Goal: Task Accomplishment & Management: Manage account settings

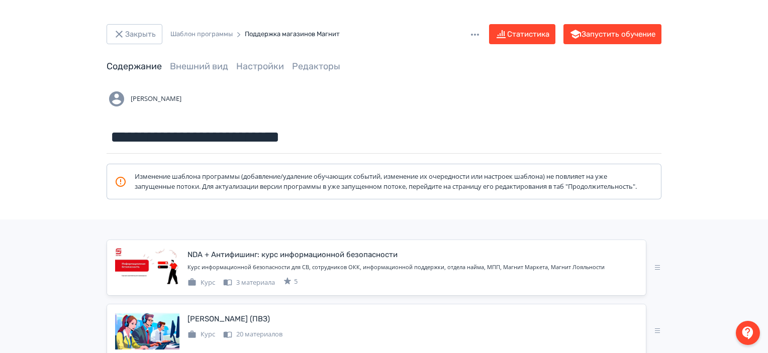
click at [146, 46] on header "Закрыть Шаблон программы Поддержка магазинов Магнит Статистика Запустить обучен…" at bounding box center [384, 48] width 555 height 49
click at [144, 41] on button "Закрыть" at bounding box center [135, 34] width 56 height 20
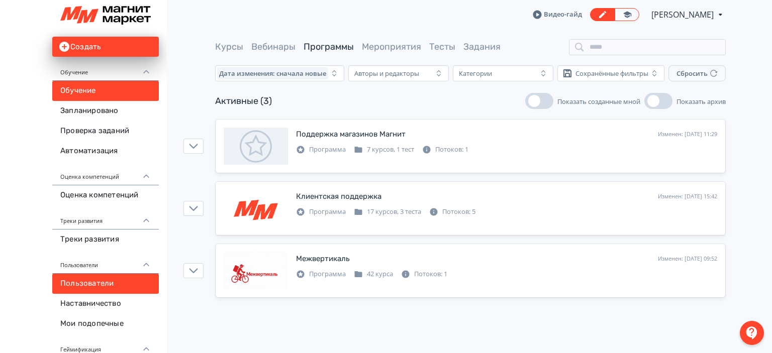
click at [93, 287] on link "Пользователи" at bounding box center [105, 284] width 107 height 20
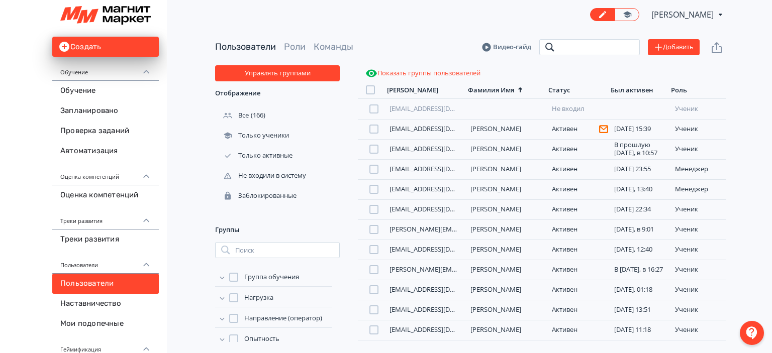
click at [593, 46] on input "search" at bounding box center [589, 47] width 101 height 16
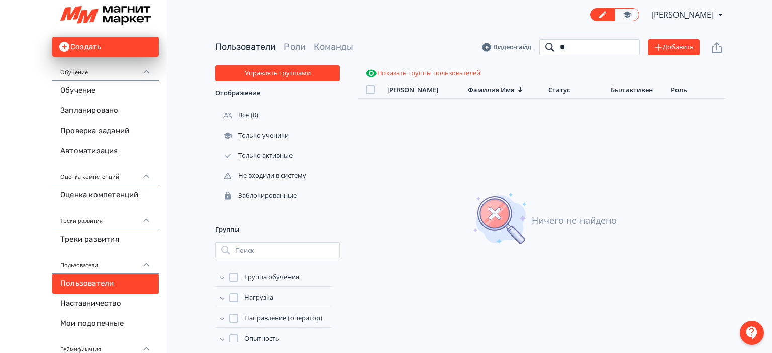
type input "*"
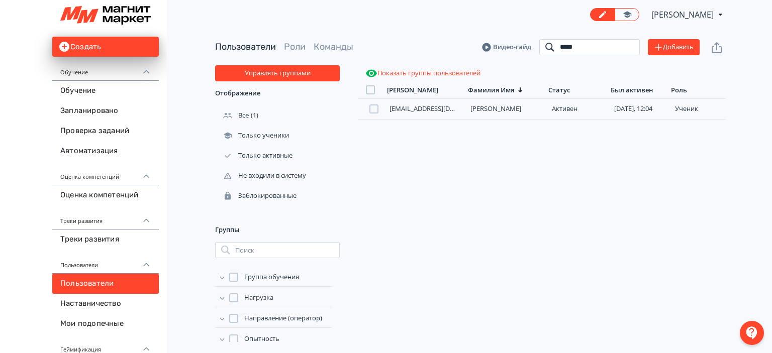
type input "*****"
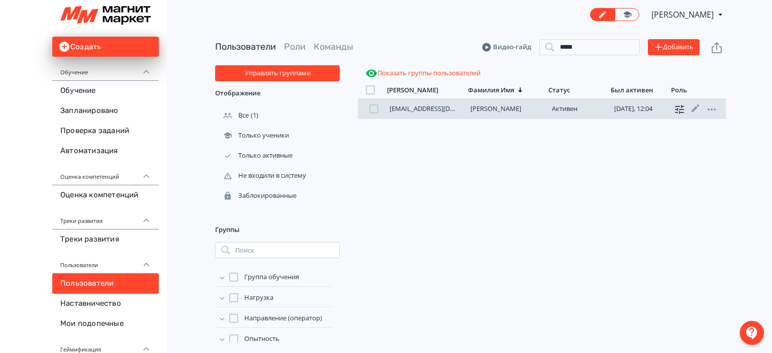
click at [677, 110] on icon at bounding box center [679, 109] width 9 height 9
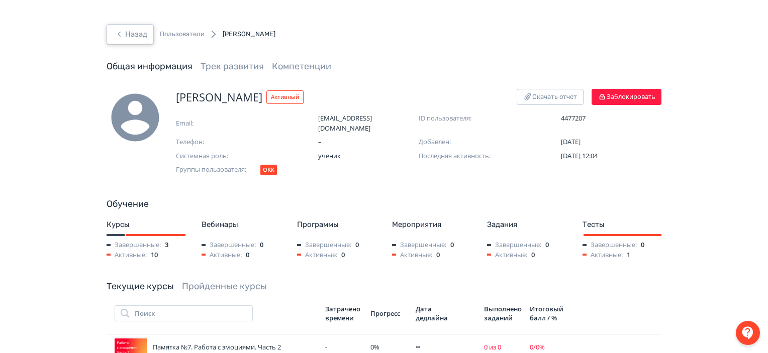
click at [119, 38] on icon "button" at bounding box center [119, 34] width 12 height 12
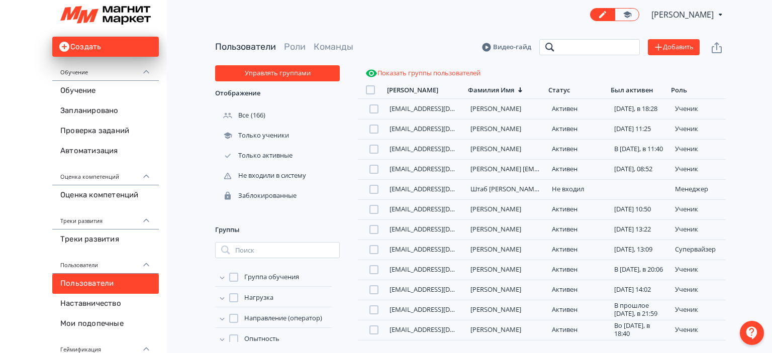
click at [603, 51] on input "search" at bounding box center [589, 47] width 101 height 16
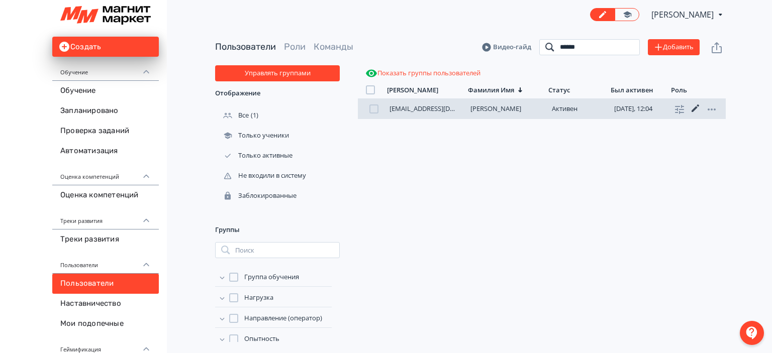
type input "******"
click at [696, 112] on icon at bounding box center [696, 109] width 12 height 12
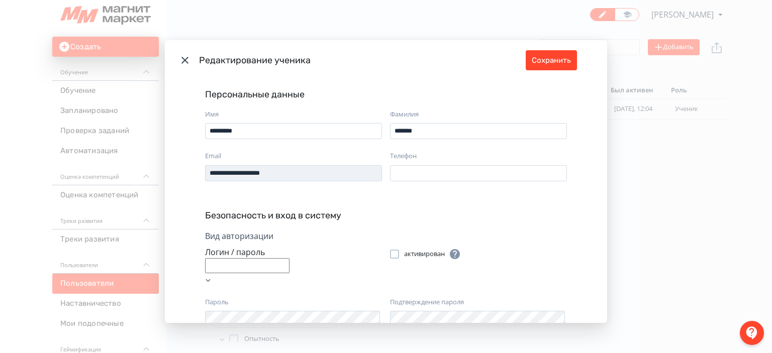
click at [181, 58] on icon "Modal" at bounding box center [184, 60] width 7 height 7
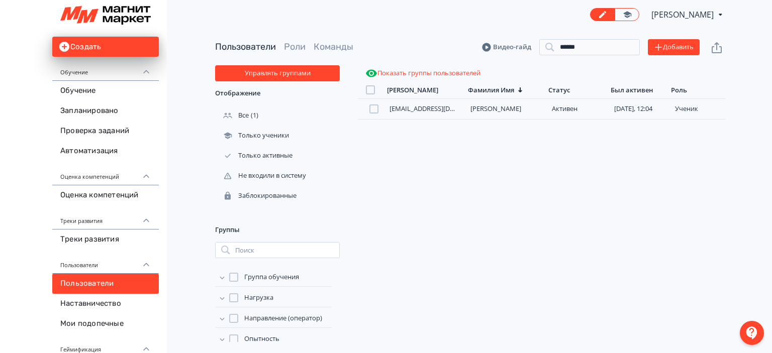
click at [747, 330] on div at bounding box center [752, 333] width 24 height 24
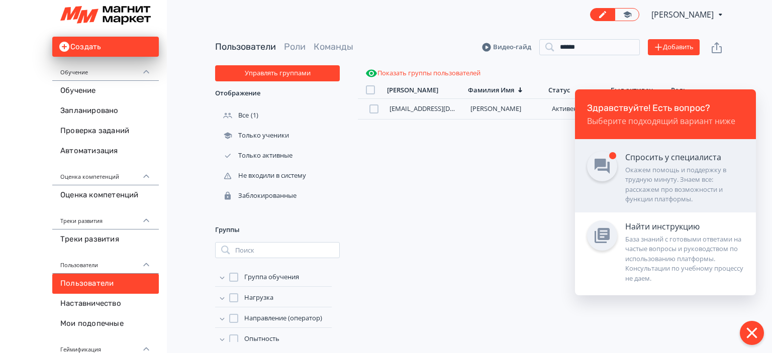
click at [662, 183] on div "Окажем помощь и поддержку в трудную минуту. Знаем все: расскажем про возможност…" at bounding box center [684, 184] width 119 height 39
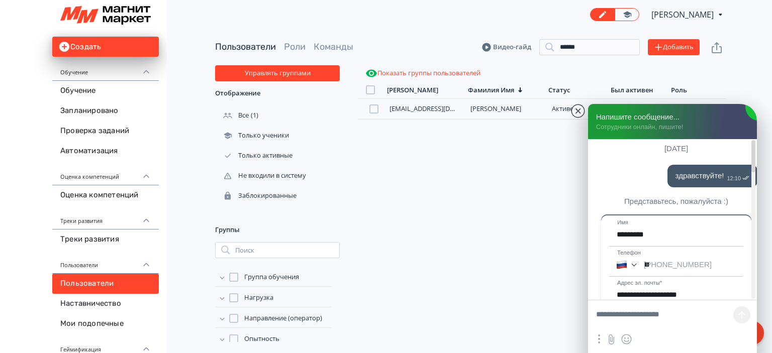
scroll to position [1241, 0]
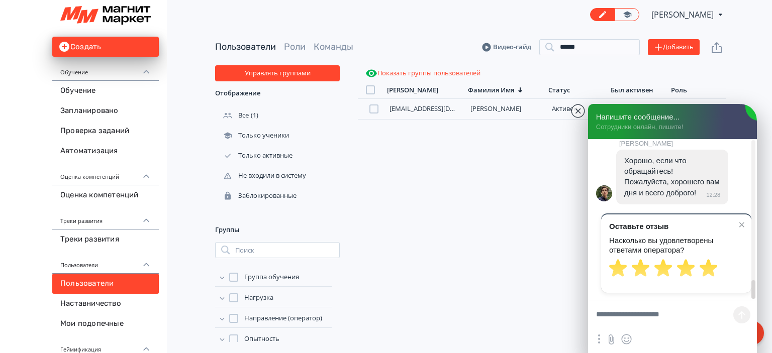
click at [659, 319] on textarea at bounding box center [672, 316] width 169 height 30
type textarea "**********"
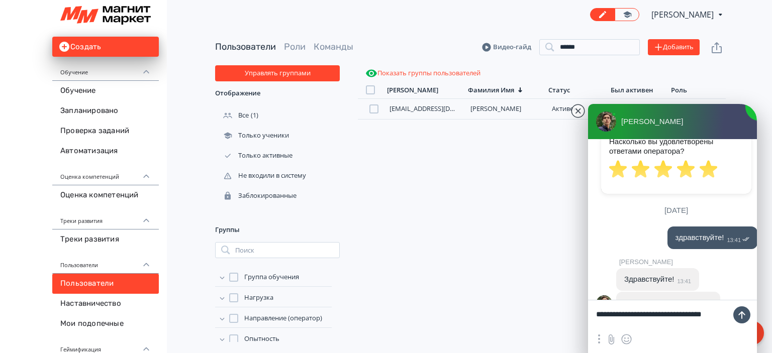
scroll to position [1364, 0]
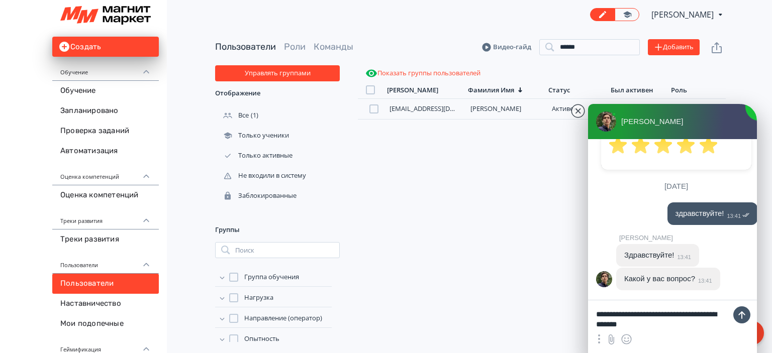
type textarea "**********"
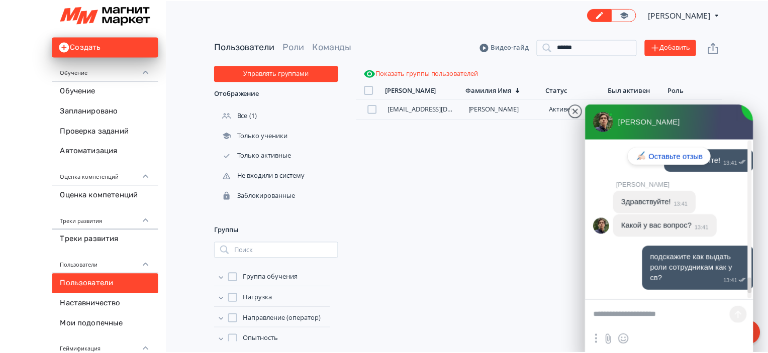
scroll to position [1492, 0]
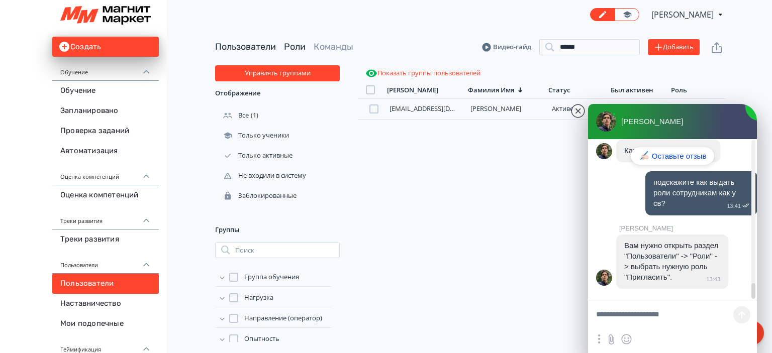
click at [285, 44] on link "Роли" at bounding box center [295, 46] width 22 height 11
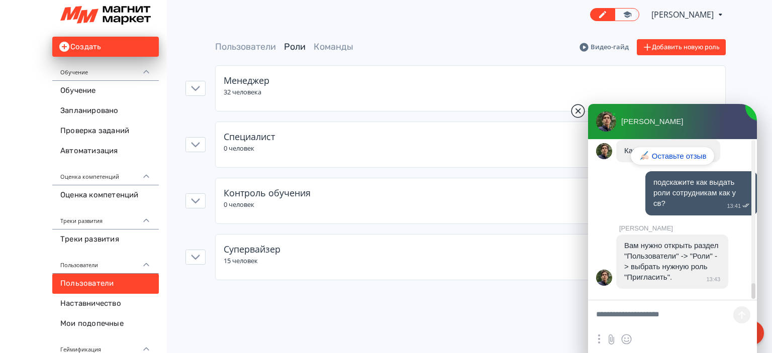
click at [579, 107] on jdiv at bounding box center [578, 111] width 14 height 14
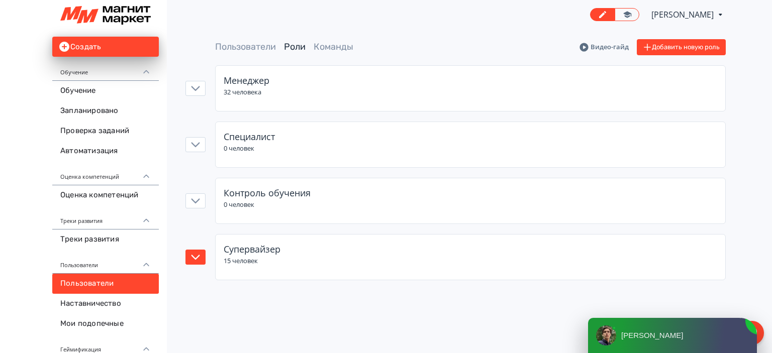
click at [684, 255] on div "Супервайзер" at bounding box center [471, 250] width 494 height 14
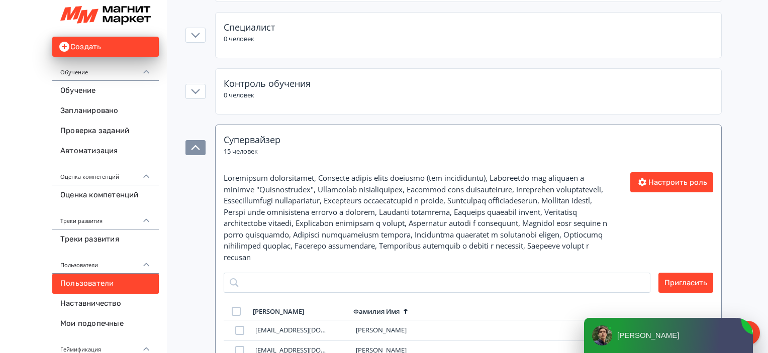
scroll to position [112, 0]
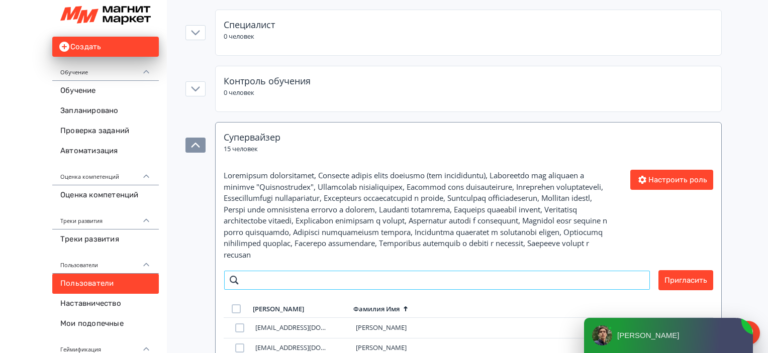
click at [605, 278] on input "search" at bounding box center [437, 280] width 427 height 20
type input "*****"
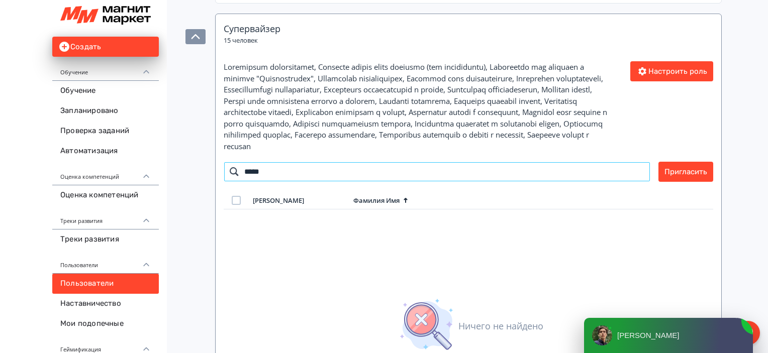
scroll to position [222, 0]
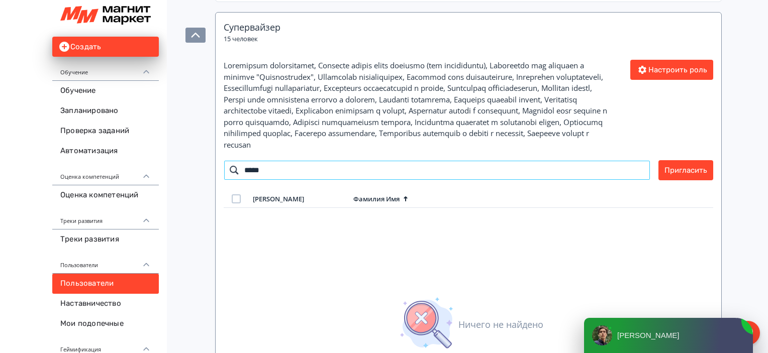
click at [641, 169] on input "*****" at bounding box center [437, 170] width 427 height 20
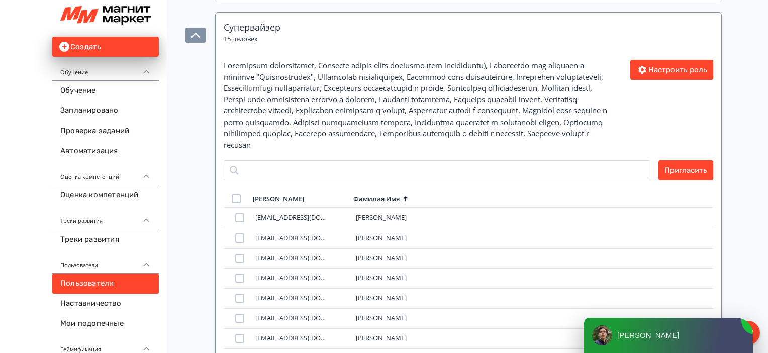
click at [629, 341] on jdiv "Вадим" at bounding box center [681, 335] width 128 height 35
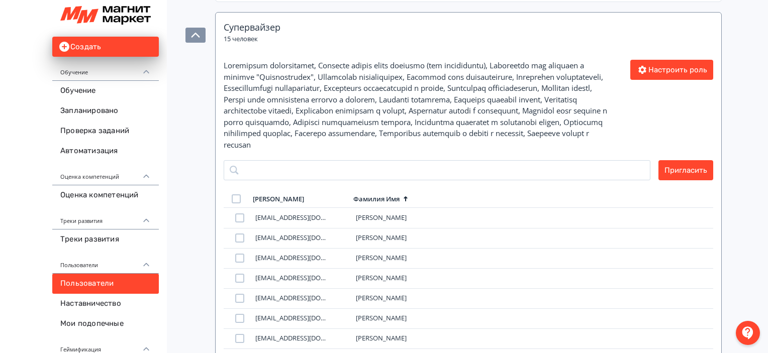
click at [749, 339] on div at bounding box center [748, 333] width 24 height 24
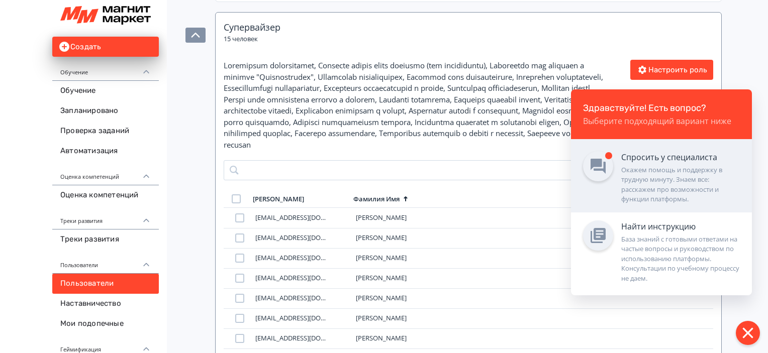
click at [659, 199] on div "Окажем помощь и поддержку в трудную минуту. Знаем все: расскажем про возможност…" at bounding box center [680, 184] width 119 height 39
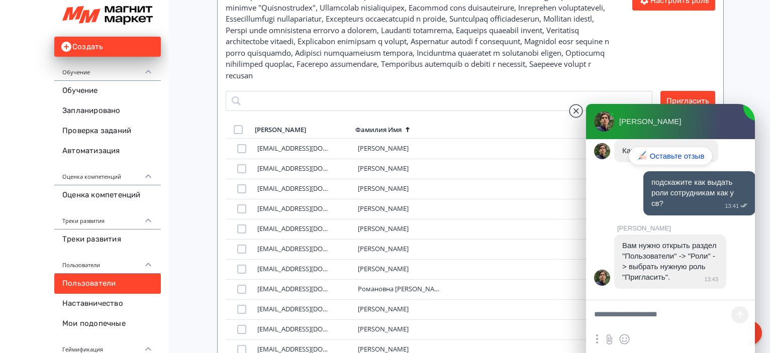
scroll to position [332, 0]
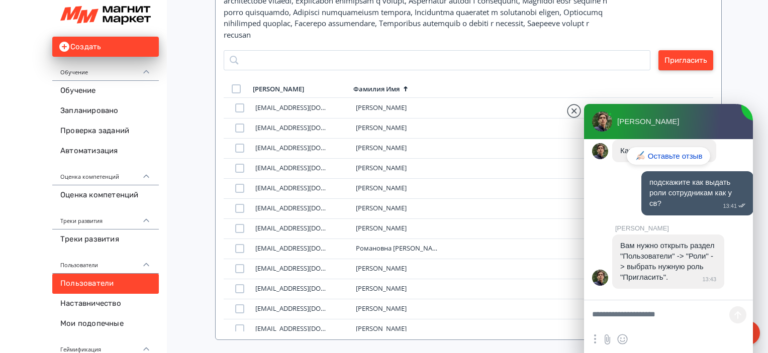
click at [668, 62] on button "Пригласить" at bounding box center [685, 60] width 55 height 20
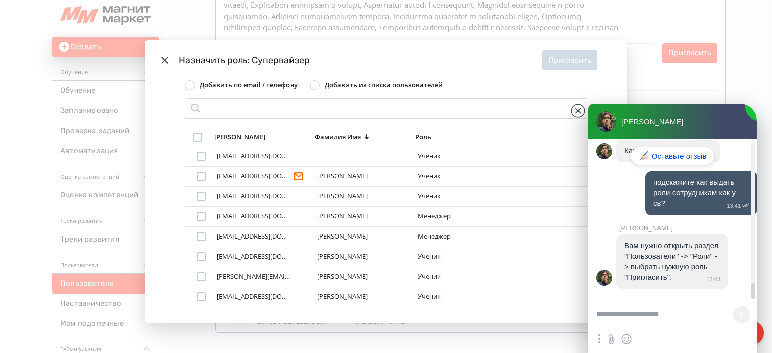
click at [676, 307] on textarea at bounding box center [672, 316] width 169 height 30
type textarea "**********"
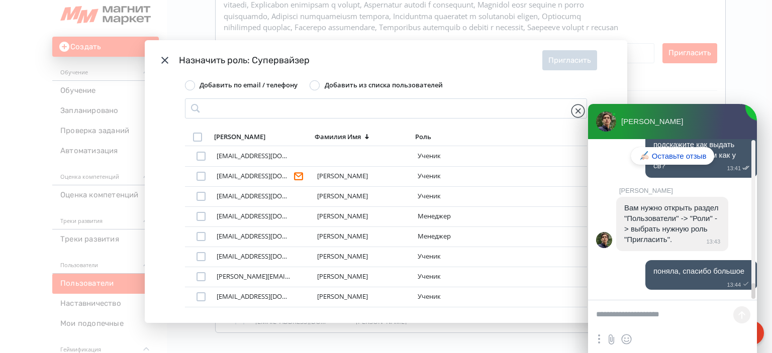
scroll to position [1531, 0]
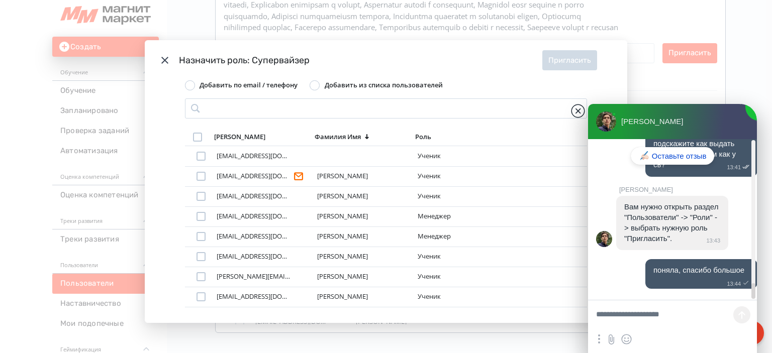
click at [580, 115] on jdiv at bounding box center [578, 111] width 14 height 14
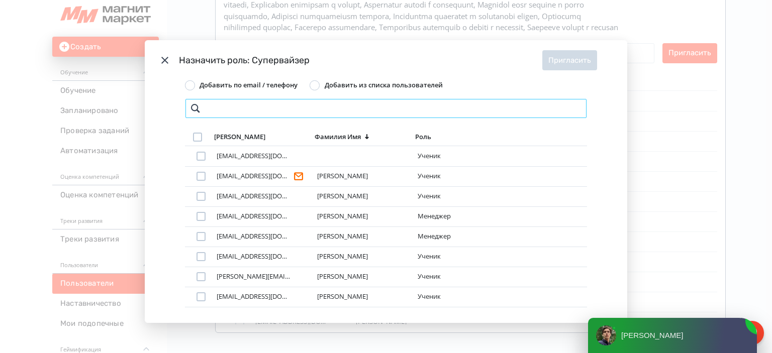
click at [353, 100] on input "Modal" at bounding box center [386, 109] width 402 height 20
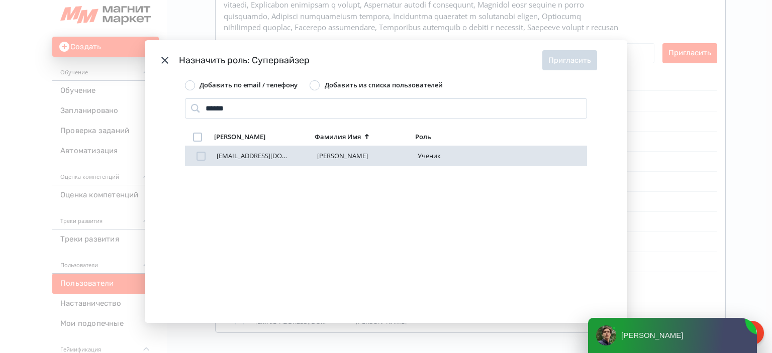
click at [197, 158] on div "Modal" at bounding box center [201, 156] width 9 height 9
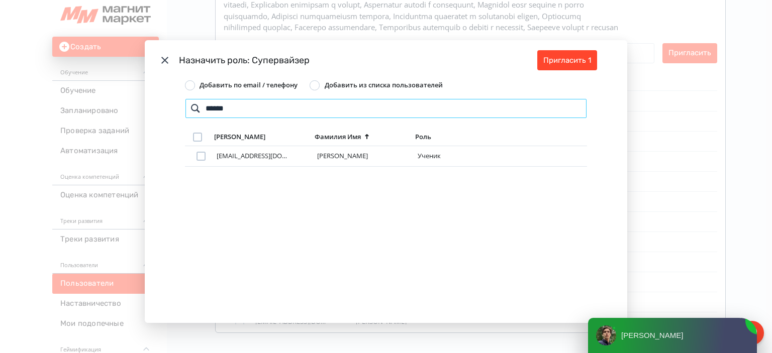
click at [267, 106] on input "******" at bounding box center [386, 109] width 402 height 20
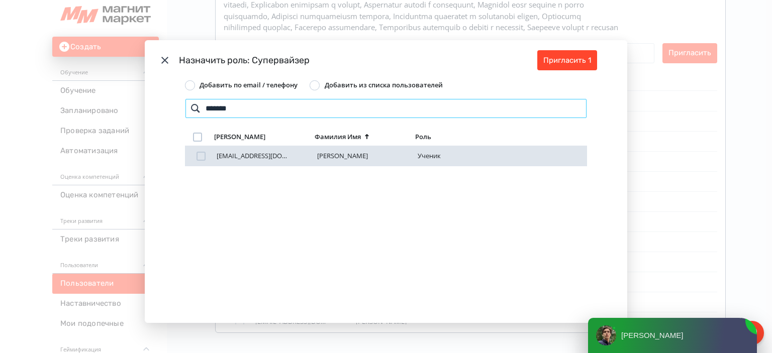
type input "*******"
click at [199, 153] on div "Modal" at bounding box center [201, 156] width 9 height 9
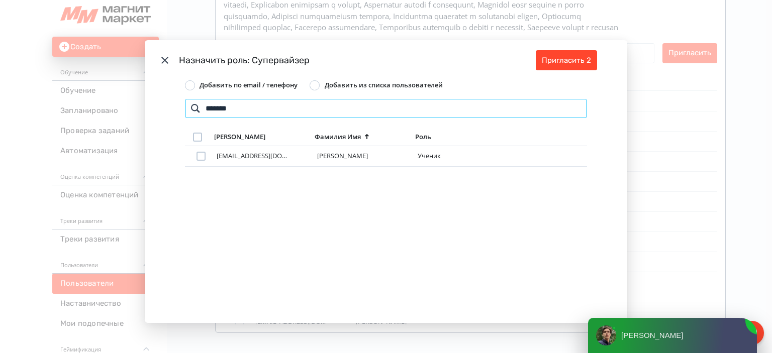
click at [225, 110] on input "*******" at bounding box center [386, 109] width 402 height 20
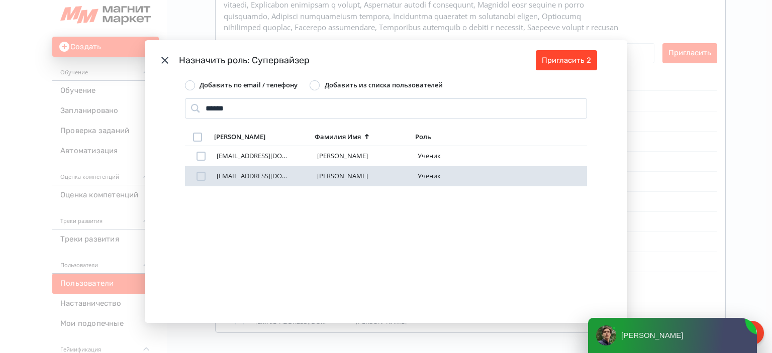
click at [197, 170] on div "popova_d_v@magnit.ru Попова Диана Ученик" at bounding box center [386, 176] width 402 height 20
click at [200, 178] on div "Modal" at bounding box center [201, 176] width 9 height 9
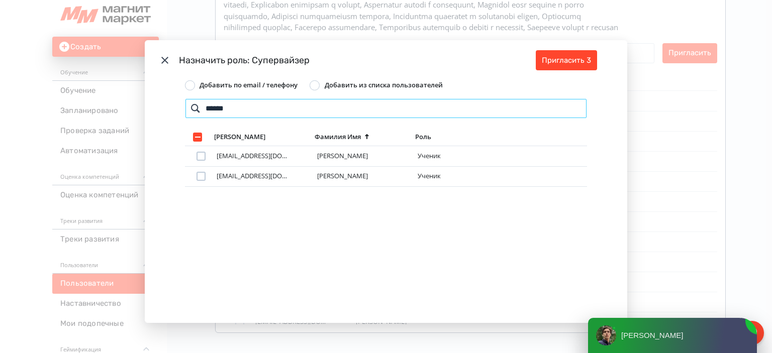
click at [248, 114] on input "******" at bounding box center [386, 109] width 402 height 20
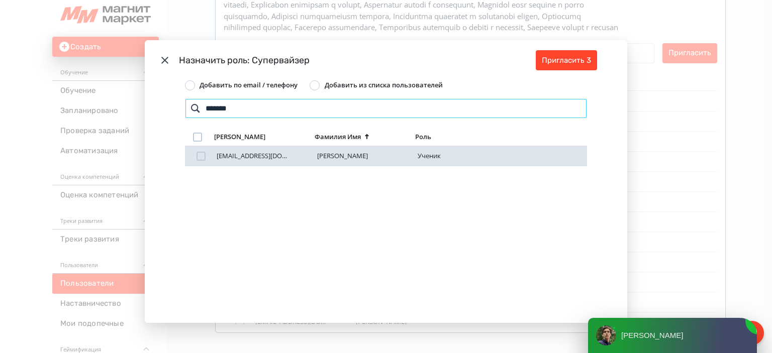
type input "*******"
click at [197, 157] on div "Modal" at bounding box center [201, 156] width 9 height 9
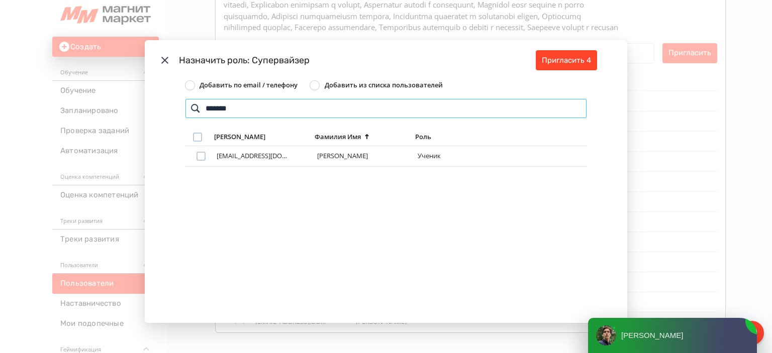
click at [227, 104] on input "*******" at bounding box center [386, 109] width 402 height 20
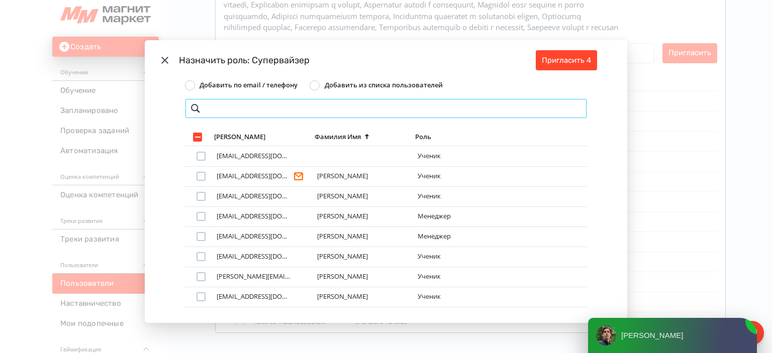
click at [336, 108] on input "Modal" at bounding box center [386, 109] width 402 height 20
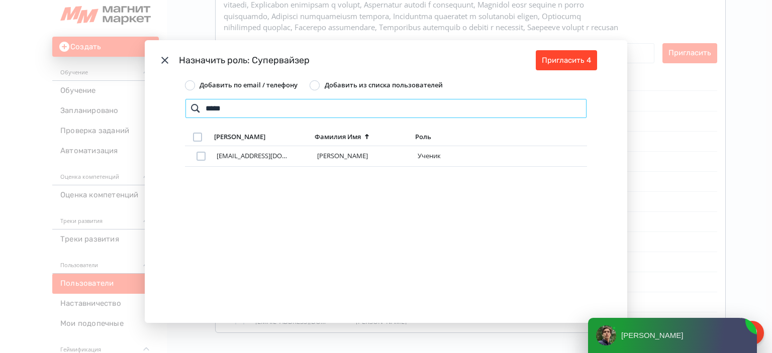
click at [336, 108] on input "*****" at bounding box center [386, 109] width 402 height 20
click at [212, 108] on input "****" at bounding box center [386, 109] width 402 height 20
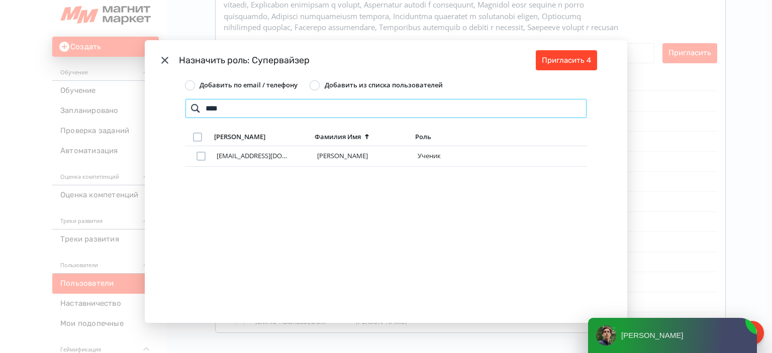
click at [218, 107] on input "****" at bounding box center [386, 109] width 402 height 20
type input "*****"
click at [218, 107] on input "*****" at bounding box center [386, 109] width 402 height 20
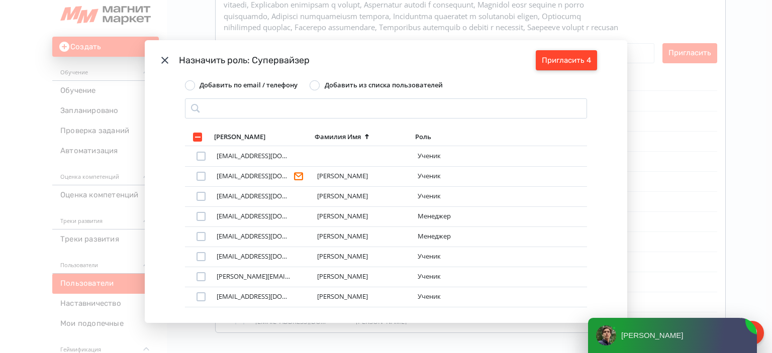
click at [569, 60] on button "Пригласить 4" at bounding box center [566, 60] width 61 height 20
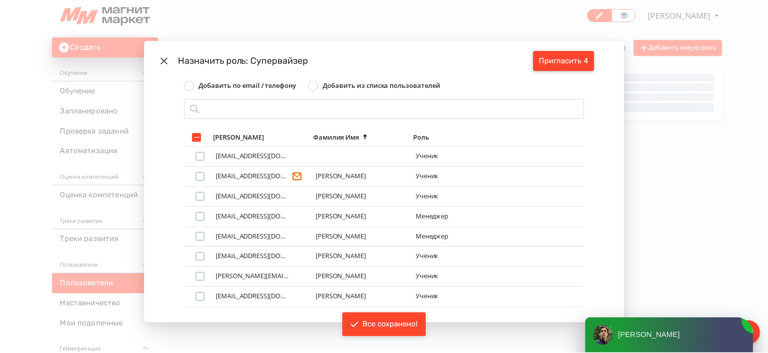
scroll to position [0, 0]
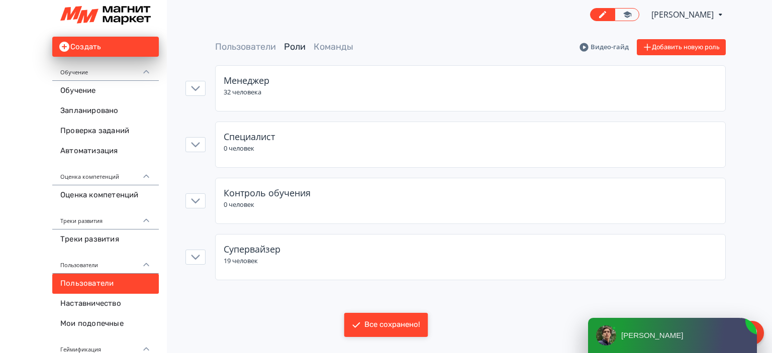
click at [371, 281] on main "Пользователи Роли Команды Видео-гайд Добавить новую роль Менеджер 32 человека С…" at bounding box center [470, 164] width 603 height 271
click at [422, 245] on div "Супервайзер" at bounding box center [471, 250] width 494 height 14
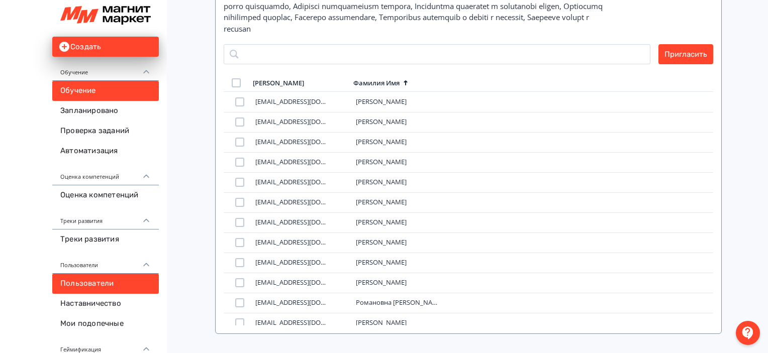
click at [101, 86] on link "Обучение" at bounding box center [105, 91] width 107 height 20
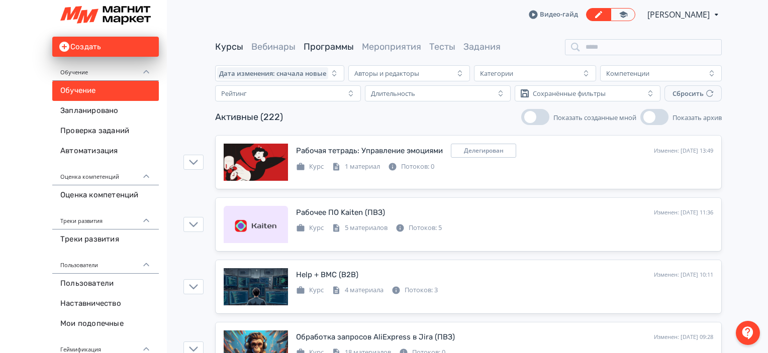
click at [320, 50] on link "Программы" at bounding box center [329, 46] width 50 height 11
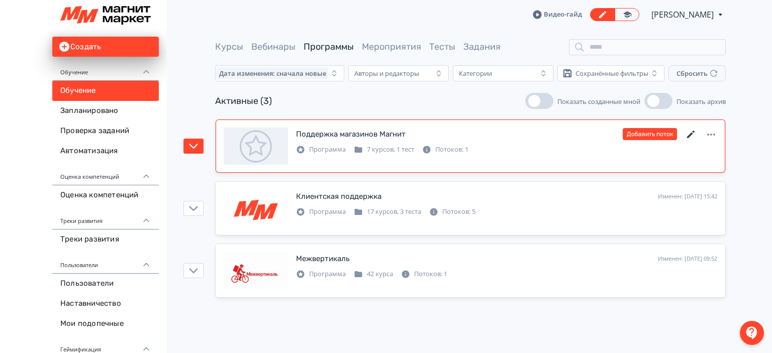
click at [690, 135] on icon at bounding box center [691, 135] width 8 height 8
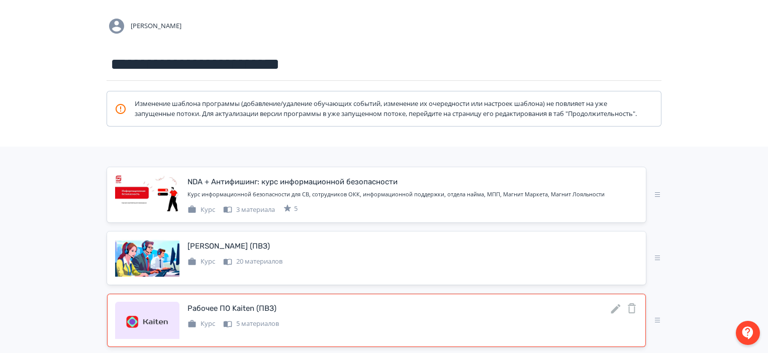
scroll to position [151, 0]
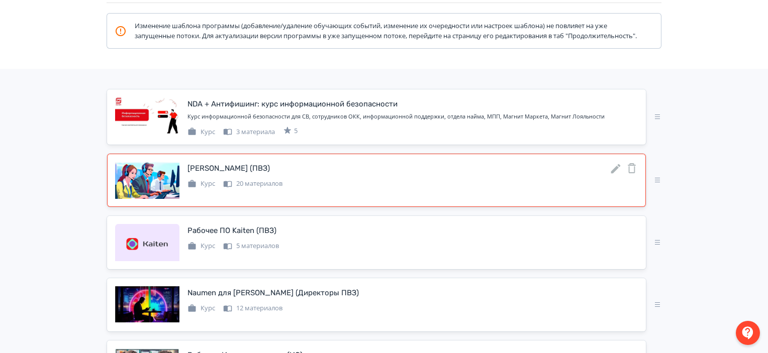
click at [617, 174] on icon at bounding box center [616, 169] width 10 height 10
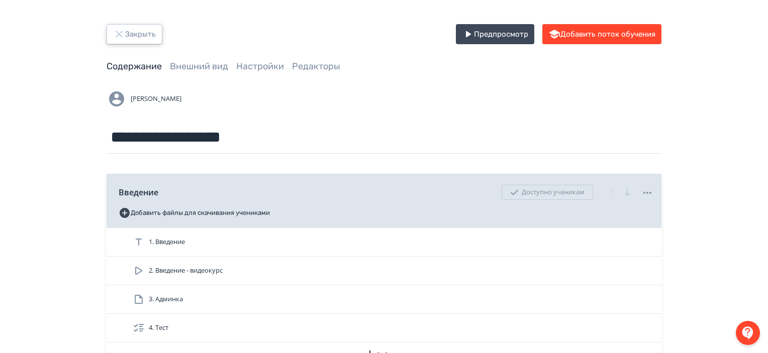
click at [132, 40] on button "Закрыть" at bounding box center [135, 34] width 56 height 20
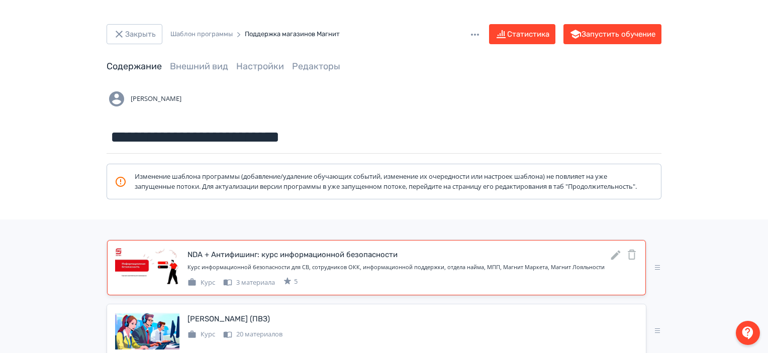
click at [616, 260] on icon at bounding box center [616, 256] width 10 height 10
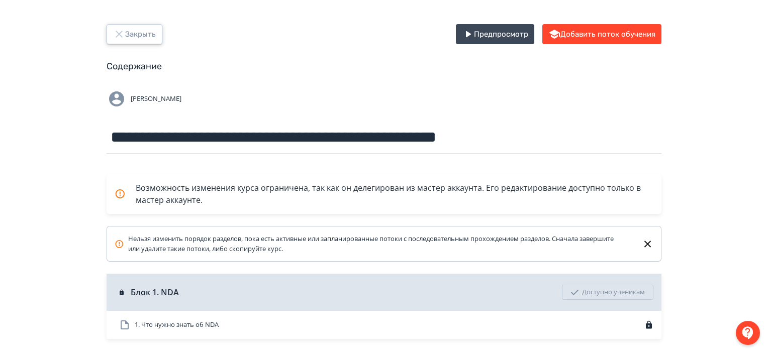
click at [119, 32] on icon "button" at bounding box center [119, 34] width 12 height 12
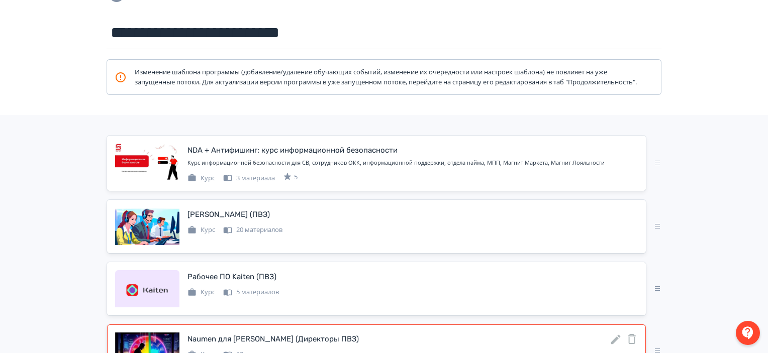
scroll to position [251, 0]
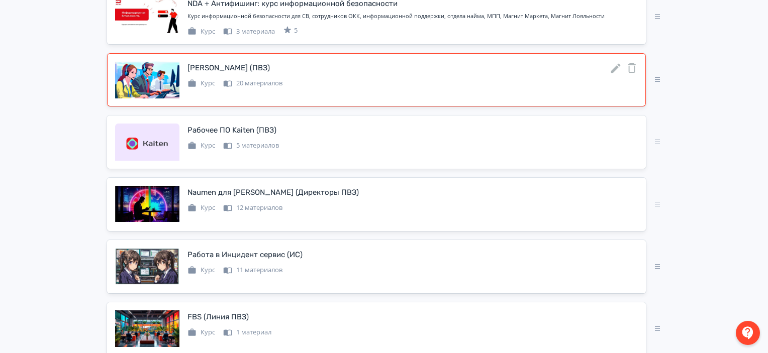
click at [615, 73] on icon at bounding box center [616, 69] width 10 height 10
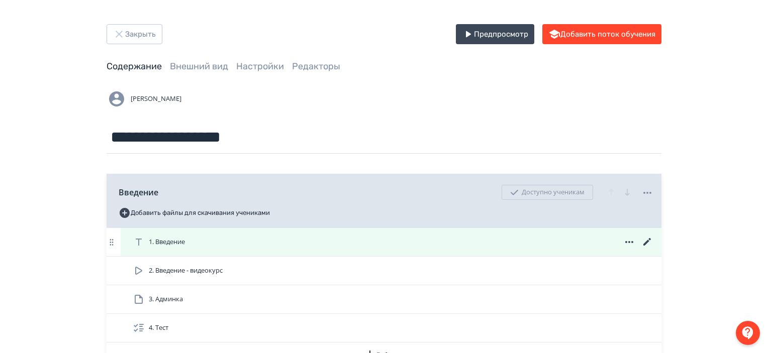
scroll to position [101, 0]
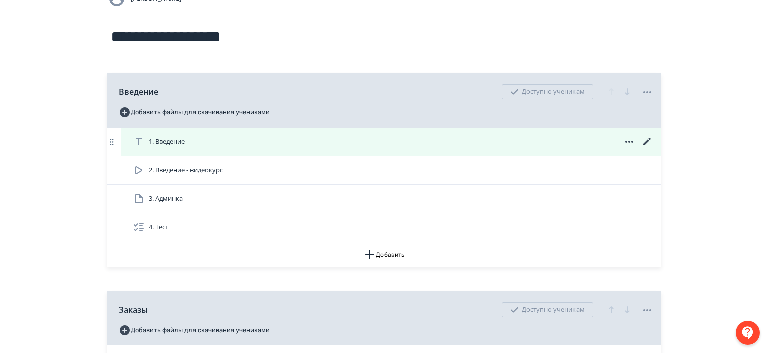
click at [574, 138] on div "1. Введение" at bounding box center [393, 142] width 521 height 12
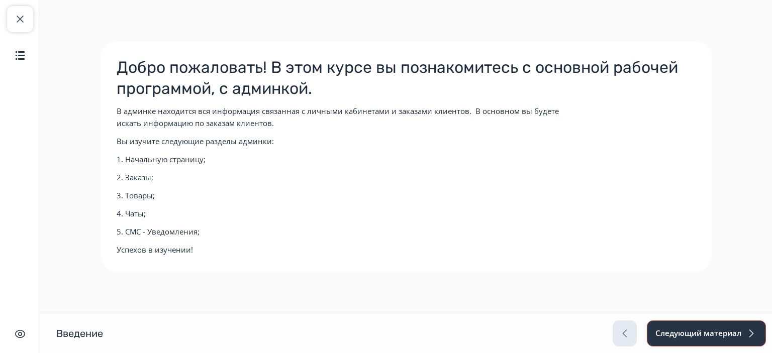
click at [707, 323] on button "Следующий материал" at bounding box center [706, 334] width 119 height 26
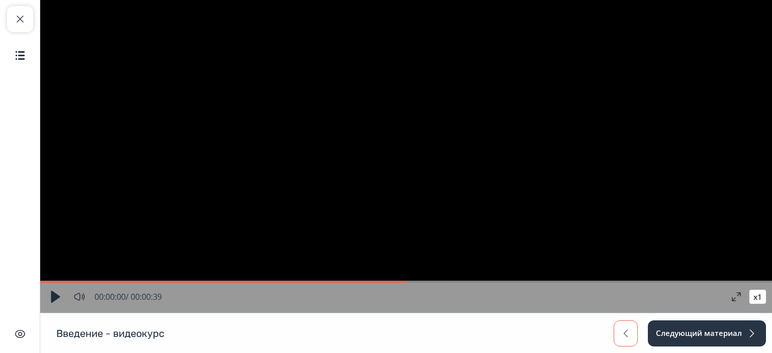
click at [618, 331] on button "button" at bounding box center [626, 334] width 24 height 26
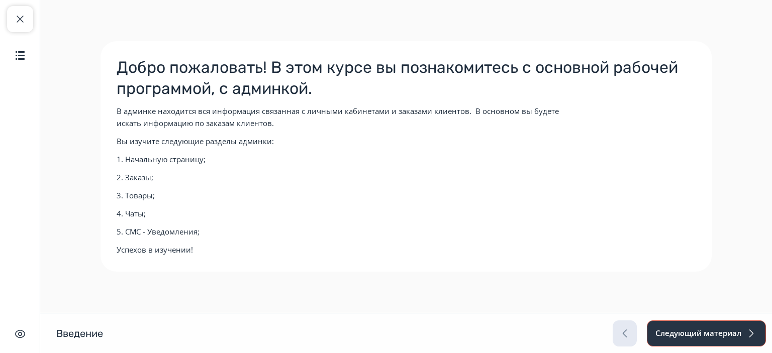
click at [709, 333] on button "Следующий материал" at bounding box center [706, 334] width 119 height 26
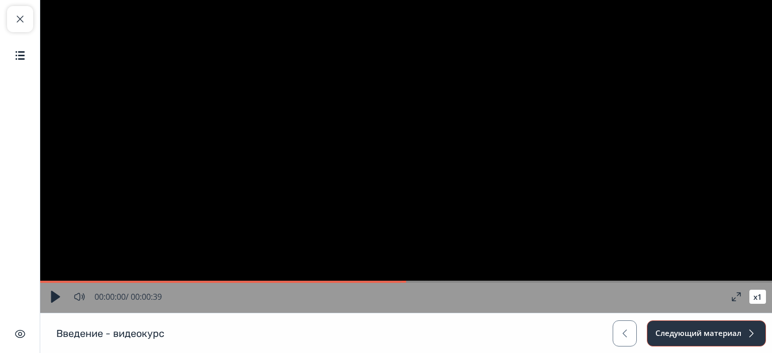
click at [709, 333] on button "Следующий материал" at bounding box center [706, 334] width 119 height 26
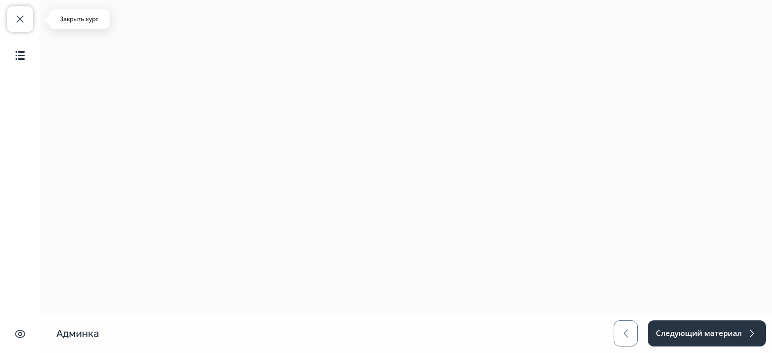
click at [23, 27] on button "Закрыть курс" at bounding box center [20, 19] width 26 height 26
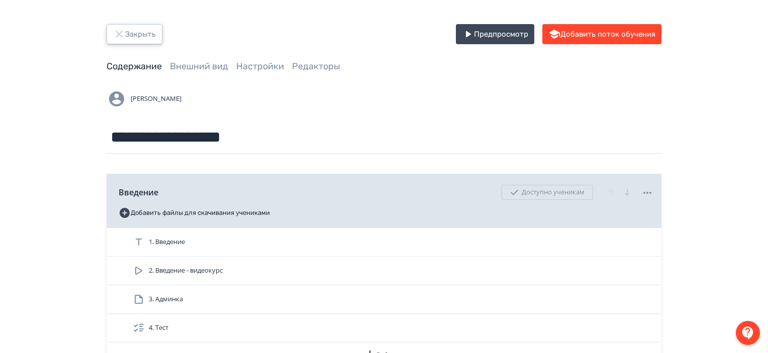
click at [117, 32] on icon "button" at bounding box center [119, 34] width 7 height 7
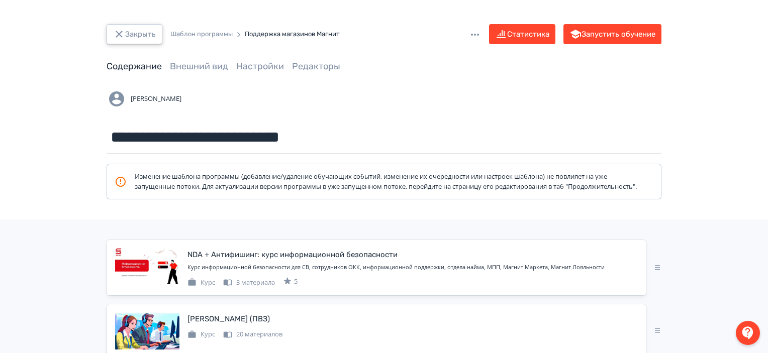
click at [149, 35] on button "Закрыть" at bounding box center [135, 34] width 56 height 20
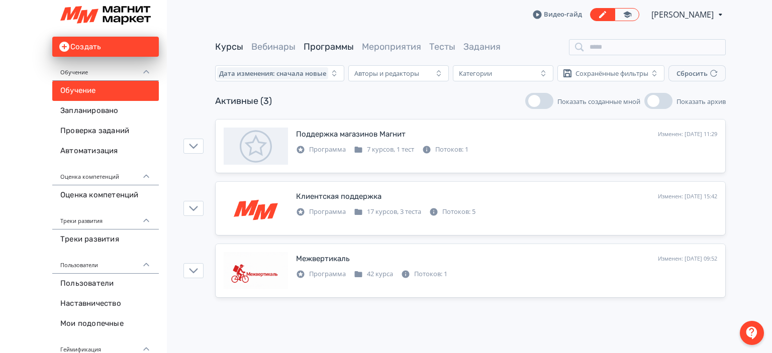
drag, startPoint x: 204, startPoint y: 42, endPoint x: 226, endPoint y: 46, distance: 21.9
click at [205, 43] on div "Курсы Вебинары Программы Мероприятия Тесты Задания" at bounding box center [470, 47] width 603 height 16
click at [226, 46] on link "Курсы" at bounding box center [229, 46] width 28 height 11
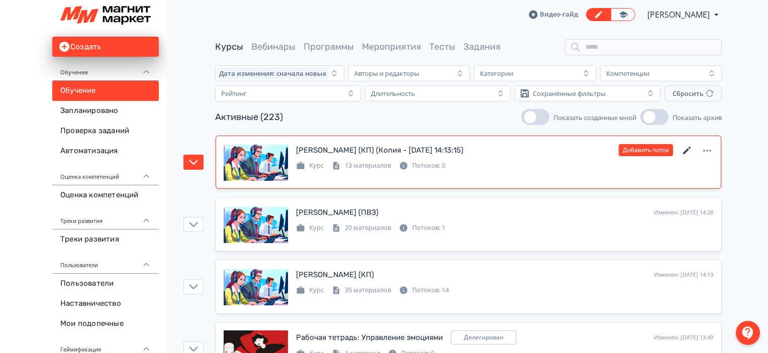
click at [683, 154] on icon at bounding box center [687, 151] width 12 height 12
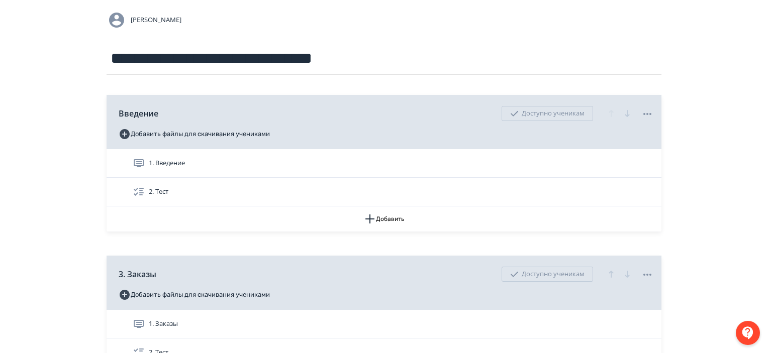
scroll to position [151, 0]
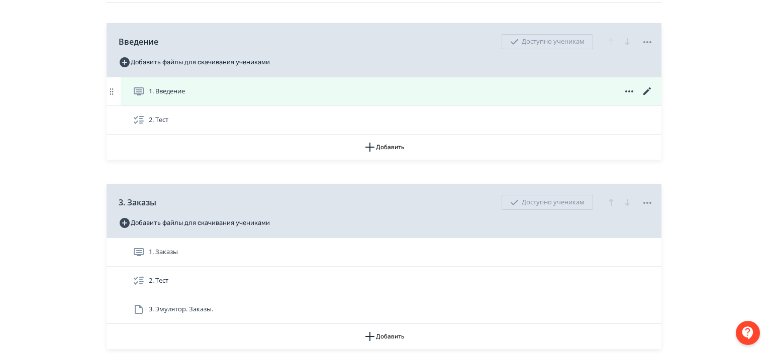
click at [649, 87] on icon at bounding box center [647, 91] width 12 height 12
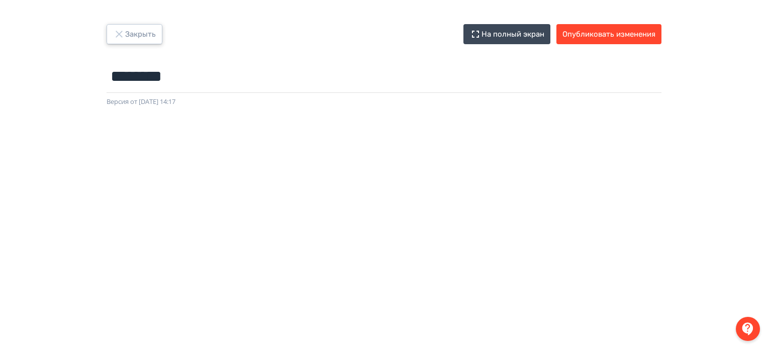
click at [129, 29] on button "Закрыть" at bounding box center [135, 34] width 56 height 20
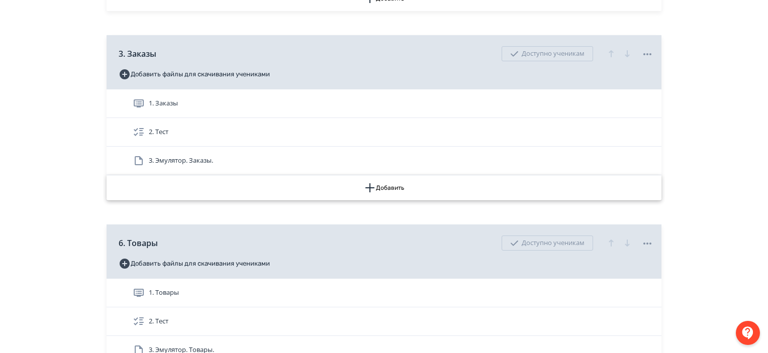
scroll to position [302, 0]
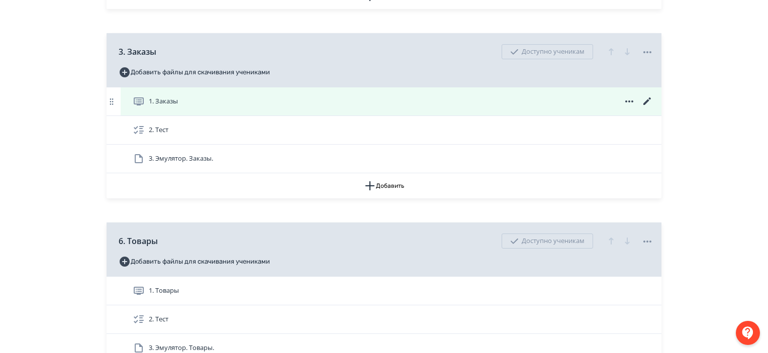
click at [644, 103] on icon at bounding box center [647, 102] width 8 height 8
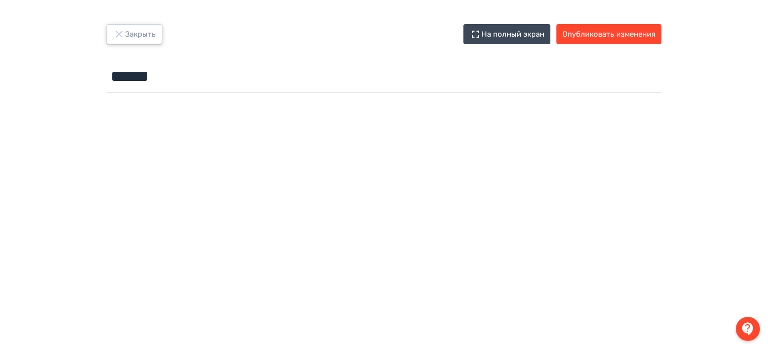
click at [128, 30] on button "Закрыть" at bounding box center [135, 34] width 56 height 20
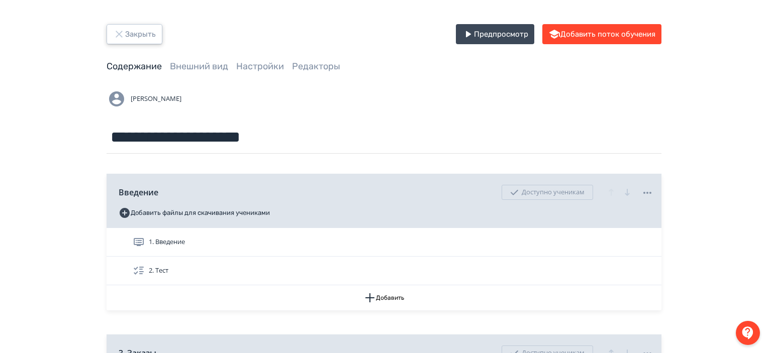
click at [138, 31] on button "Закрыть" at bounding box center [135, 34] width 56 height 20
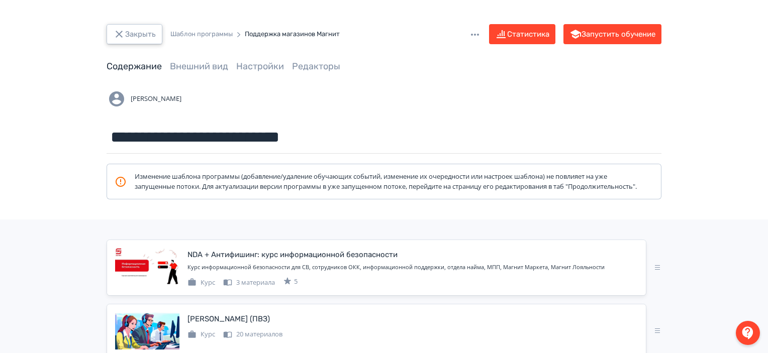
click at [151, 39] on button "Закрыть" at bounding box center [135, 34] width 56 height 20
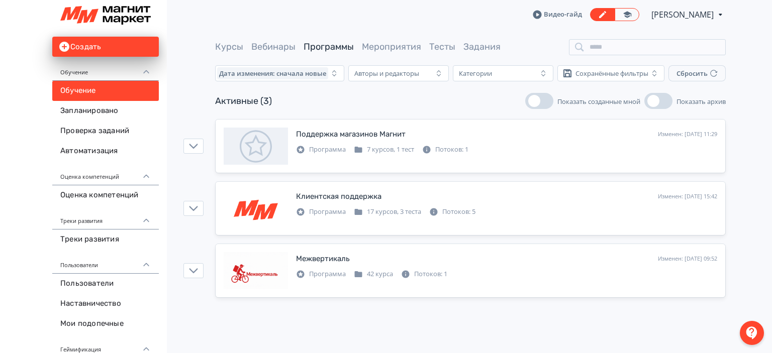
click at [223, 54] on div "Курсы Вебинары Программы Мероприятия Тесты Задания" at bounding box center [470, 47] width 511 height 16
click at [237, 46] on link "Курсы" at bounding box center [229, 46] width 28 height 11
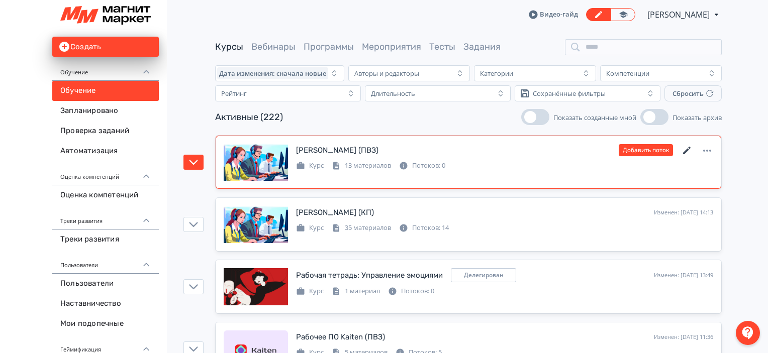
click at [688, 150] on icon at bounding box center [687, 151] width 12 height 12
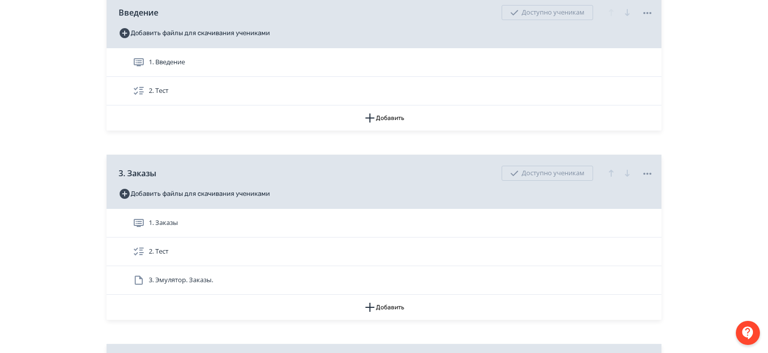
scroll to position [201, 0]
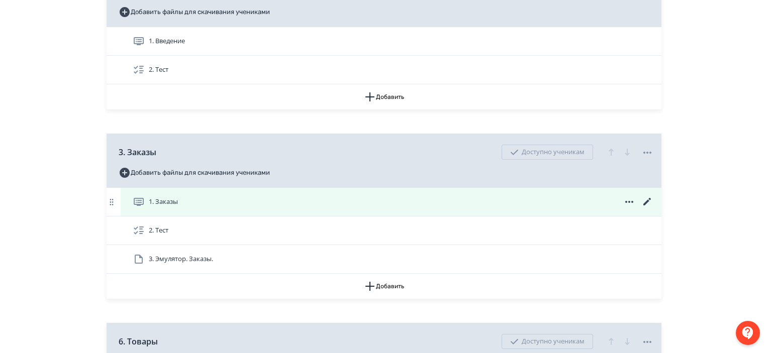
click at [647, 203] on icon at bounding box center [647, 202] width 8 height 8
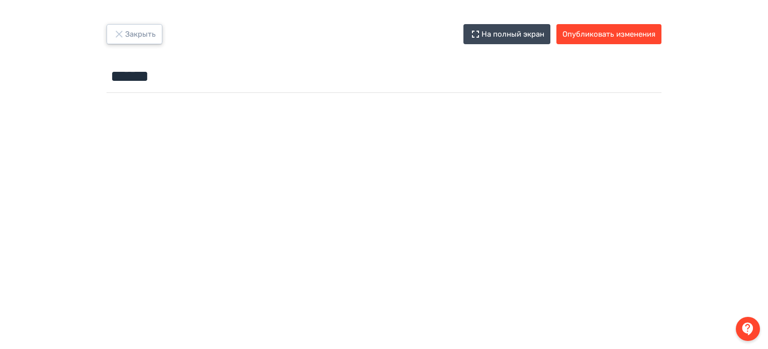
click at [144, 34] on button "Закрыть" at bounding box center [135, 34] width 56 height 20
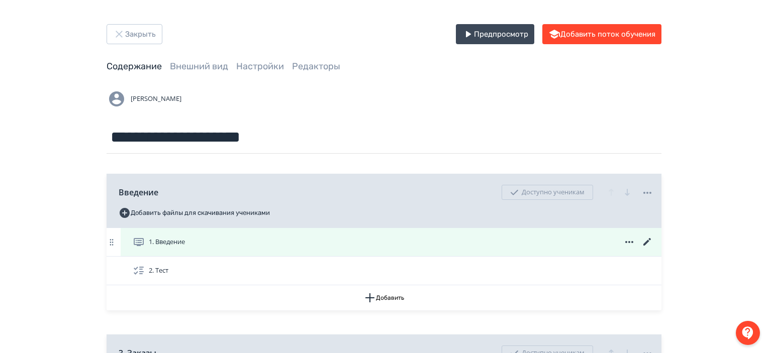
click at [647, 242] on icon at bounding box center [647, 242] width 8 height 8
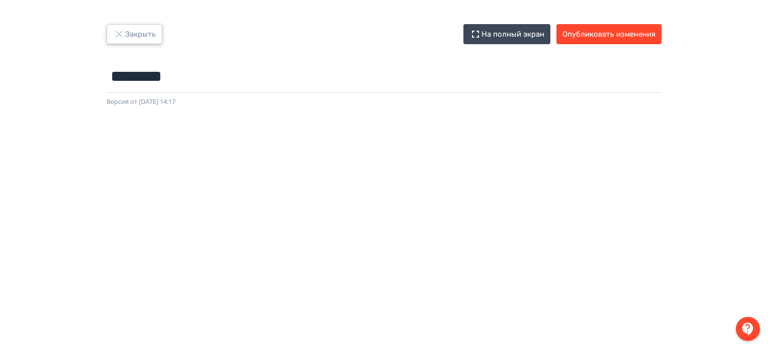
click at [154, 32] on button "Закрыть" at bounding box center [135, 34] width 56 height 20
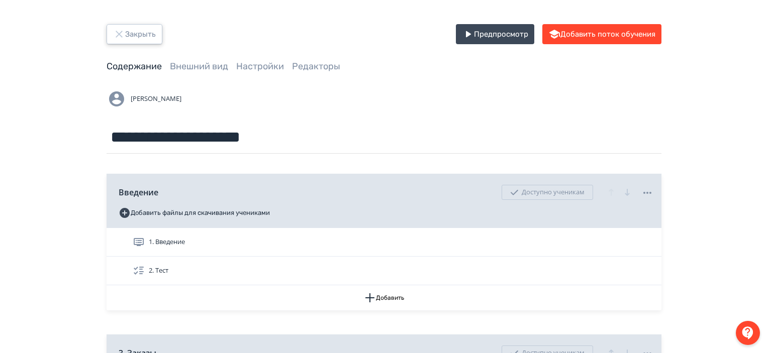
click at [117, 32] on icon "button" at bounding box center [119, 34] width 7 height 7
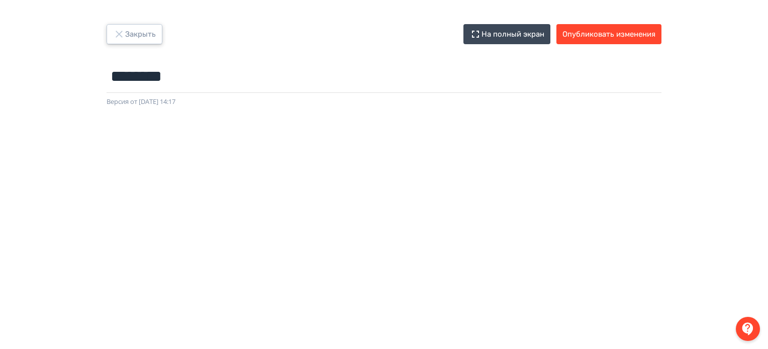
click at [121, 34] on icon "button" at bounding box center [119, 34] width 12 height 12
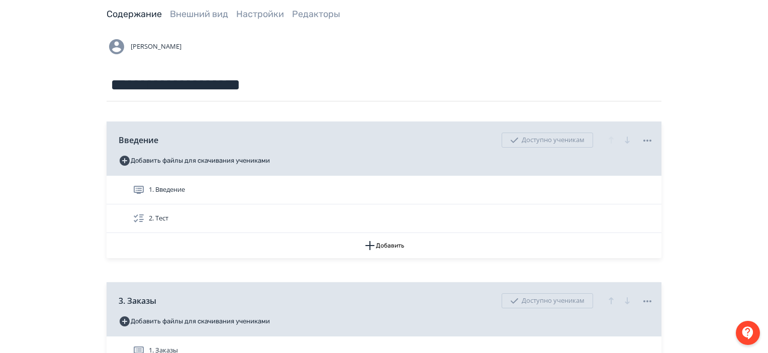
scroll to position [101, 0]
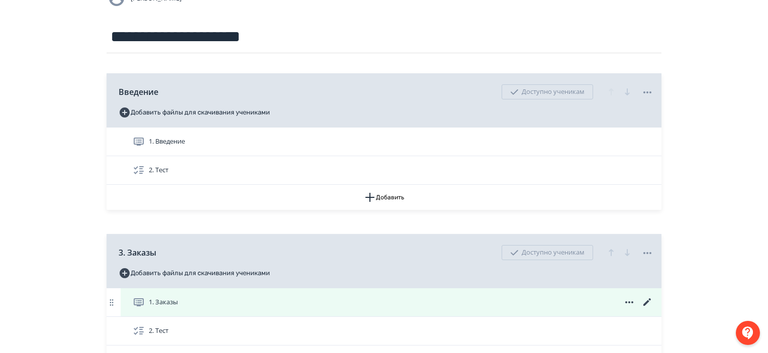
click at [650, 300] on icon at bounding box center [647, 303] width 8 height 8
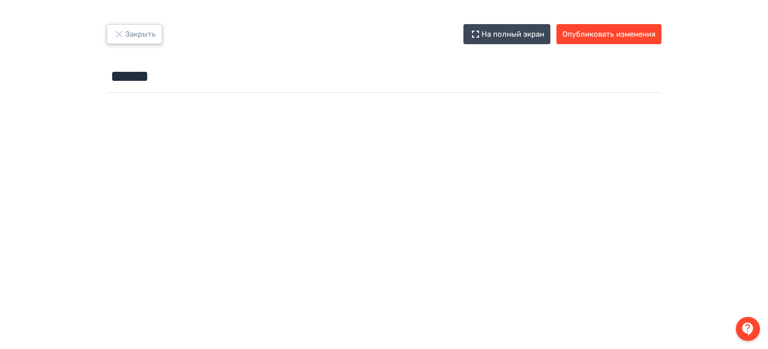
click at [128, 42] on button "Закрыть" at bounding box center [135, 34] width 56 height 20
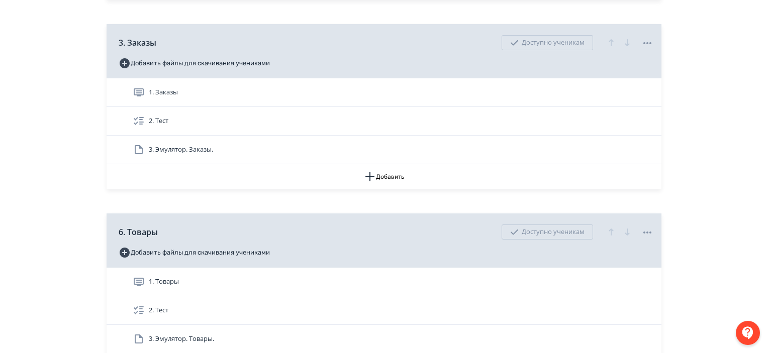
scroll to position [151, 0]
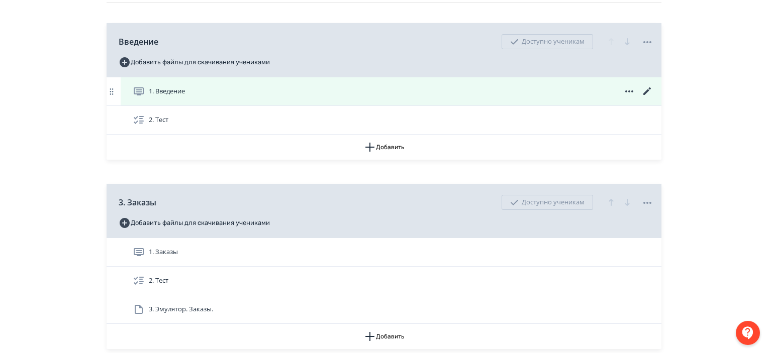
click at [647, 91] on icon at bounding box center [647, 91] width 8 height 8
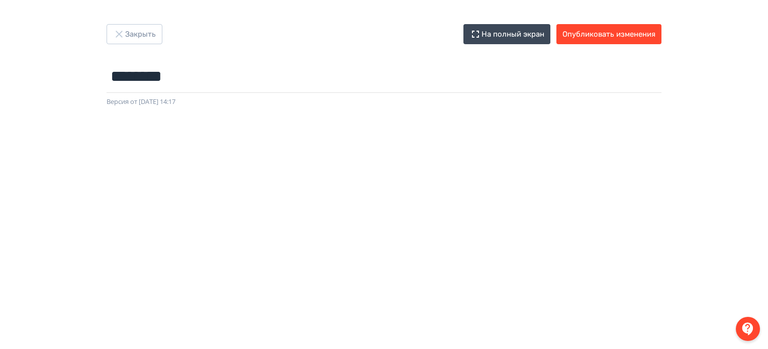
click at [473, 45] on div "Закрыть На полный экран Опубликовать изменения ******** Название задания... Вер…" at bounding box center [383, 65] width 603 height 83
click at [126, 33] on button "Закрыть" at bounding box center [135, 34] width 56 height 20
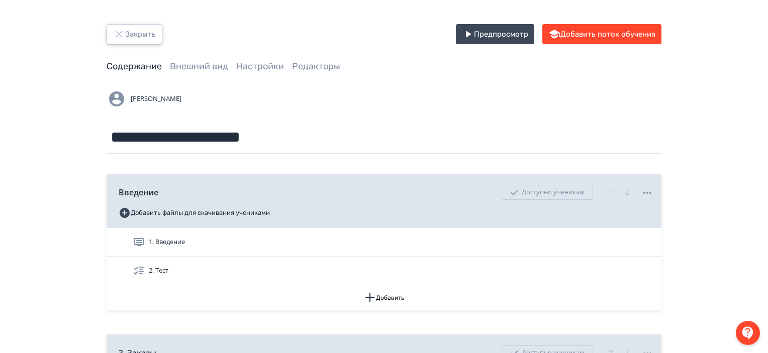
click at [143, 26] on button "Закрыть" at bounding box center [135, 34] width 56 height 20
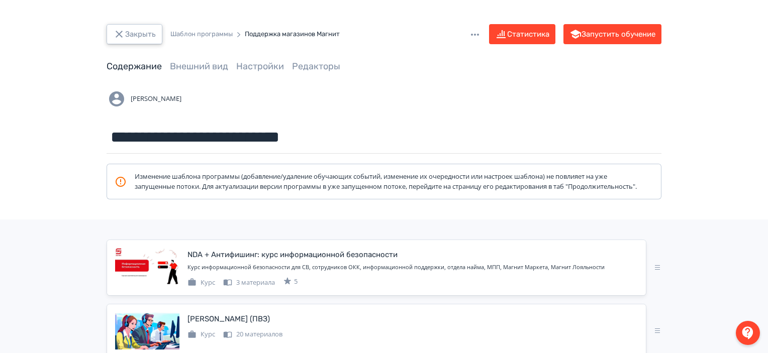
click at [136, 31] on button "Закрыть" at bounding box center [135, 34] width 56 height 20
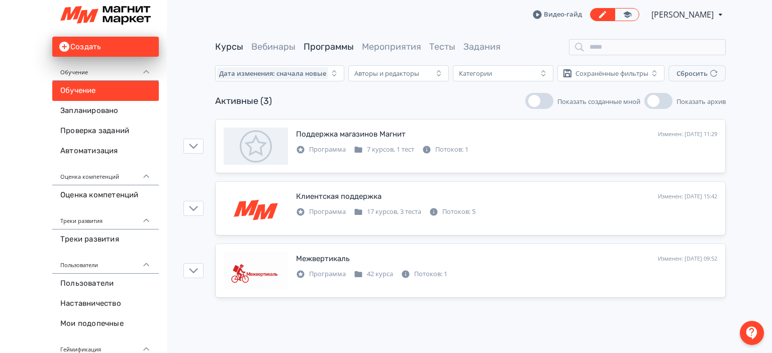
click at [235, 48] on link "Курсы" at bounding box center [229, 46] width 28 height 11
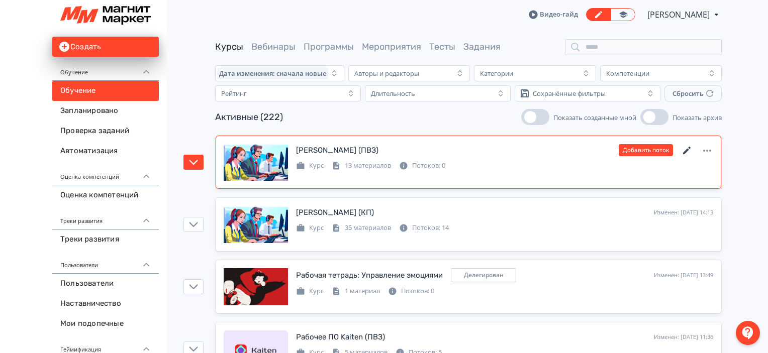
click at [685, 150] on icon at bounding box center [687, 151] width 12 height 12
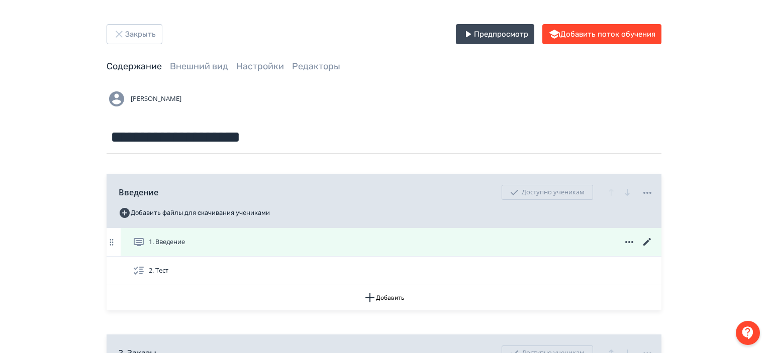
click at [645, 244] on icon at bounding box center [647, 242] width 8 height 8
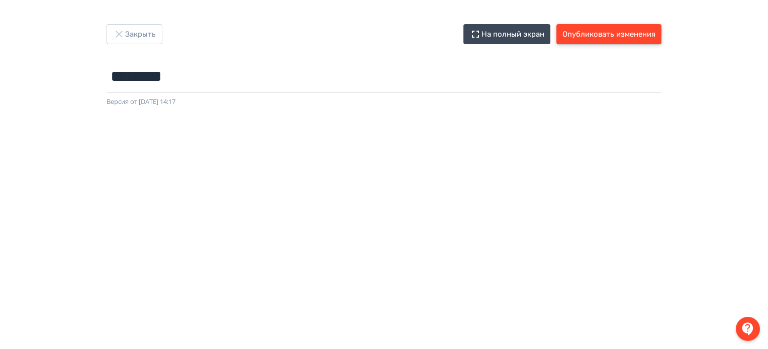
click at [605, 34] on button "Опубликовать изменения" at bounding box center [608, 34] width 105 height 20
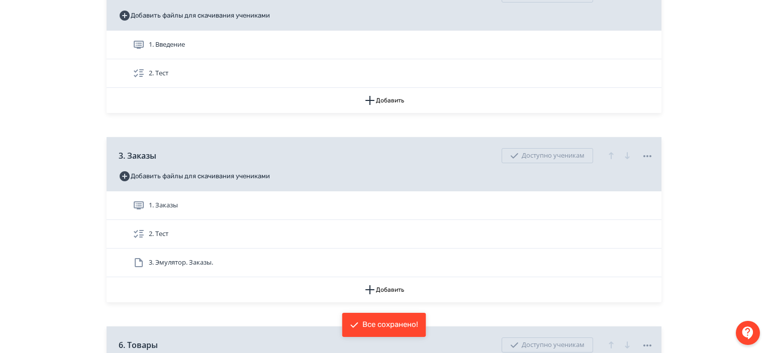
scroll to position [251, 0]
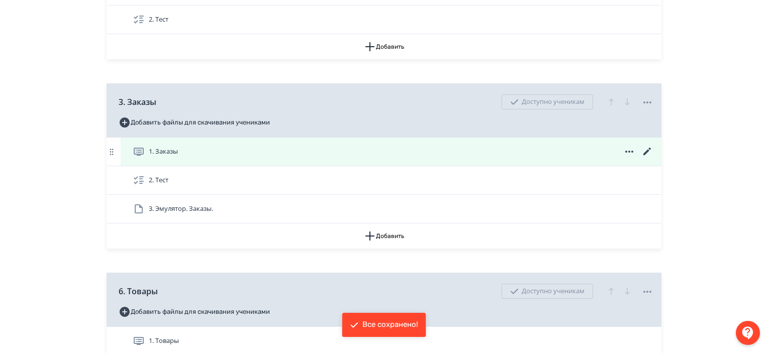
click at [649, 152] on icon at bounding box center [647, 152] width 12 height 12
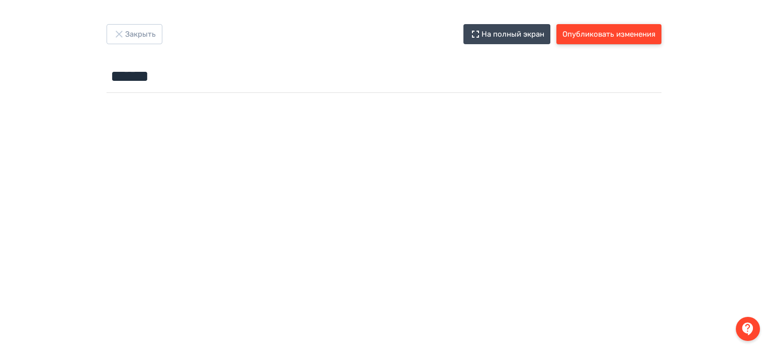
click at [616, 38] on button "Опубликовать изменения" at bounding box center [608, 34] width 105 height 20
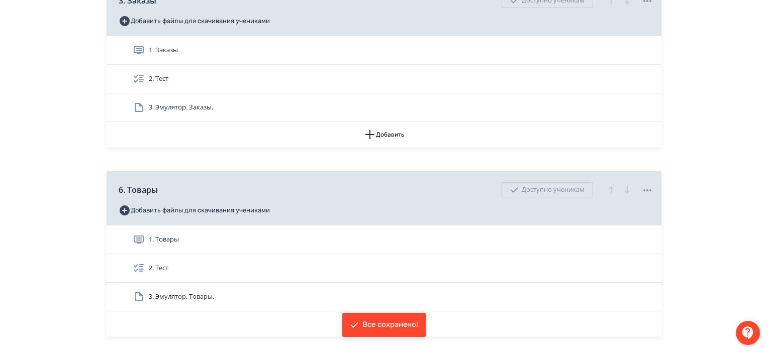
scroll to position [402, 0]
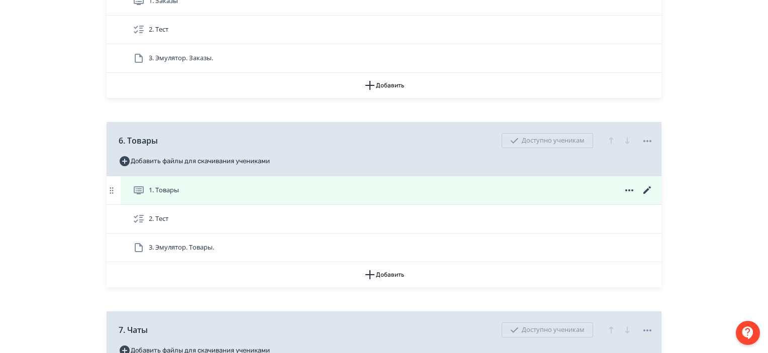
click at [645, 188] on icon at bounding box center [647, 190] width 12 height 12
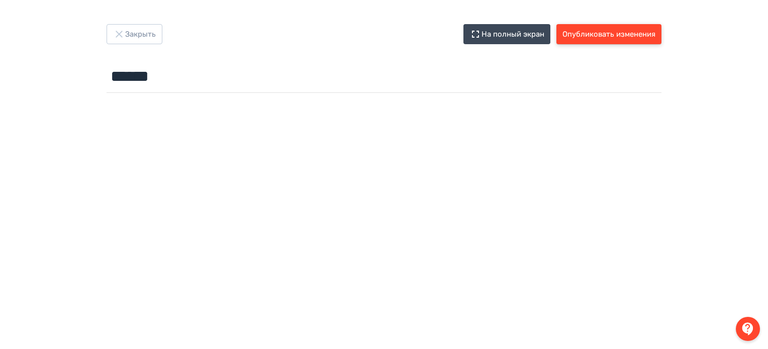
click at [614, 24] on button "Опубликовать изменения" at bounding box center [608, 34] width 105 height 20
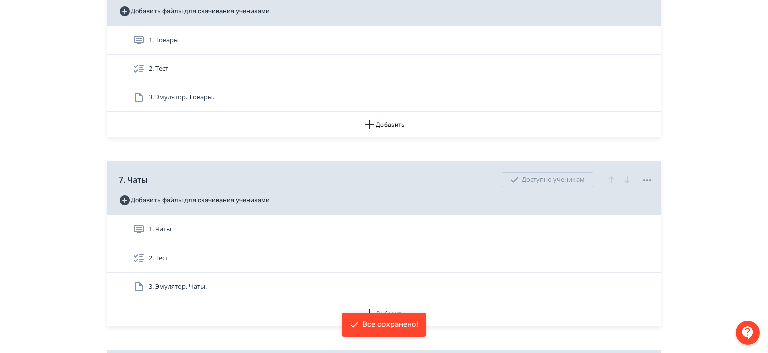
scroll to position [553, 0]
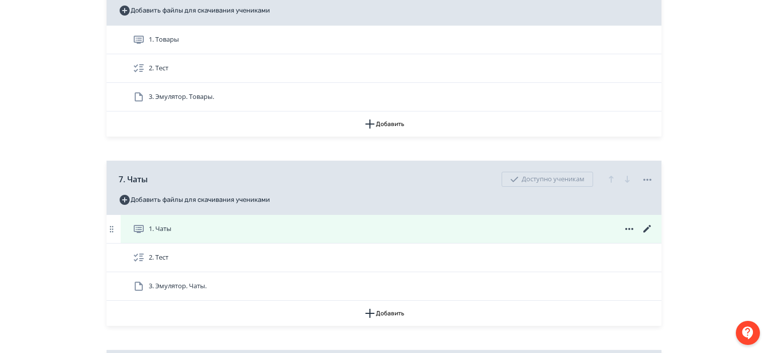
click at [647, 228] on icon at bounding box center [647, 229] width 8 height 8
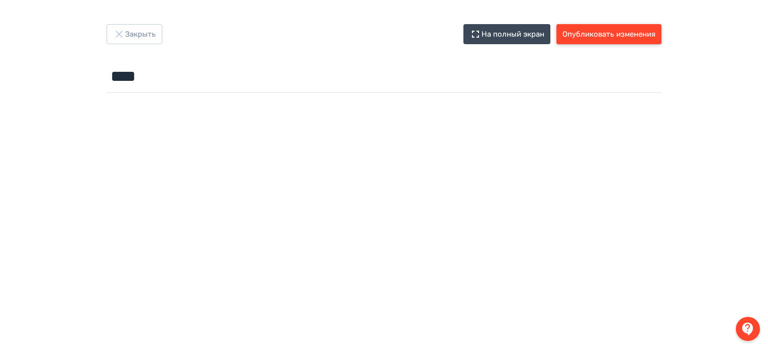
click at [642, 37] on button "Опубликовать изменения" at bounding box center [608, 34] width 105 height 20
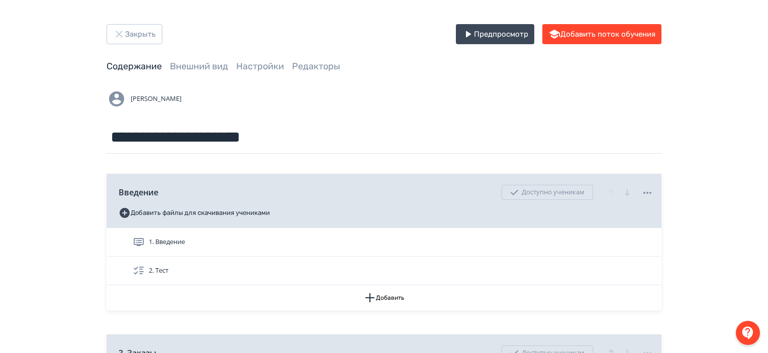
click at [165, 38] on div "Закрыть Предпросмотр Добавить поток обучения" at bounding box center [384, 34] width 555 height 20
click at [146, 31] on button "Закрыть" at bounding box center [135, 34] width 56 height 20
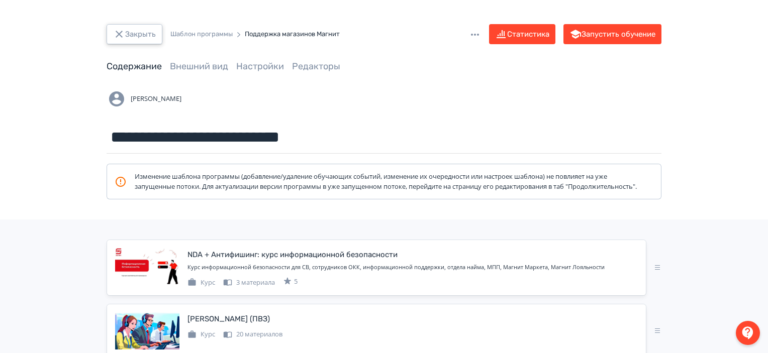
click at [154, 24] on button "Закрыть" at bounding box center [135, 34] width 56 height 20
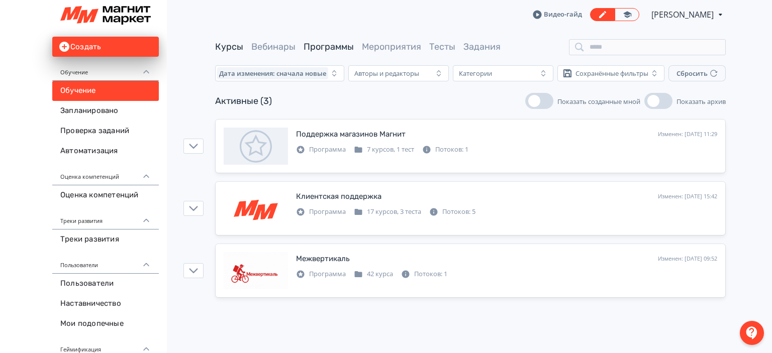
click at [222, 48] on link "Курсы" at bounding box center [229, 46] width 28 height 11
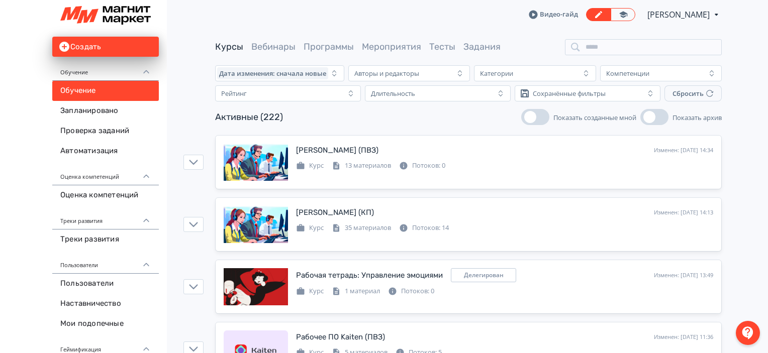
click at [663, 122] on button "Показать архив" at bounding box center [654, 117] width 28 height 16
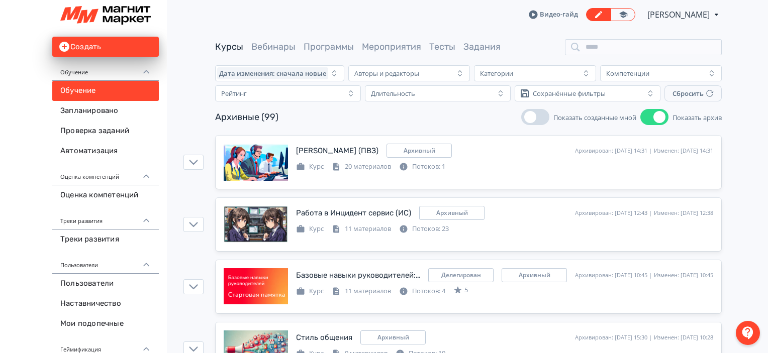
click at [660, 112] on span "button" at bounding box center [659, 117] width 12 height 12
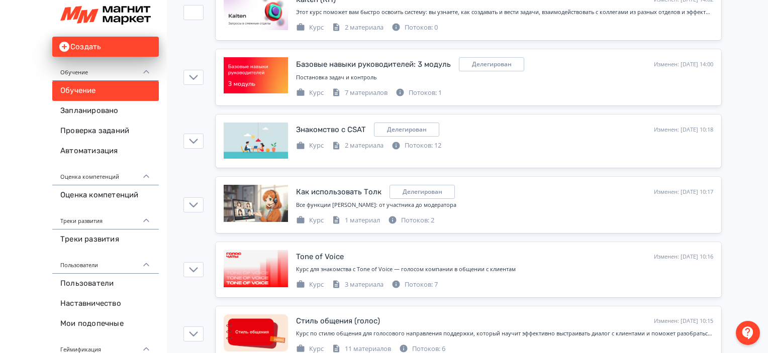
scroll to position [712, 0]
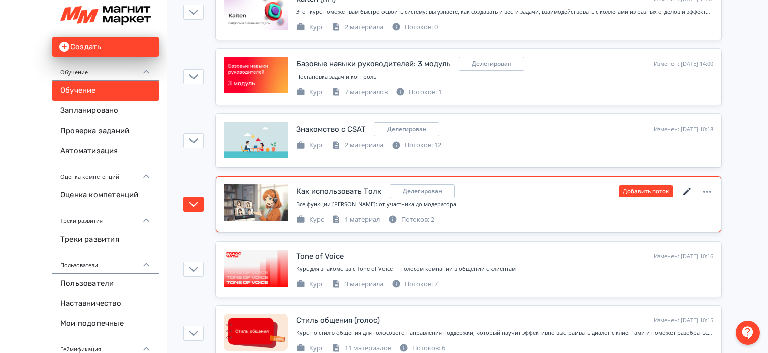
click at [692, 190] on icon at bounding box center [687, 192] width 12 height 12
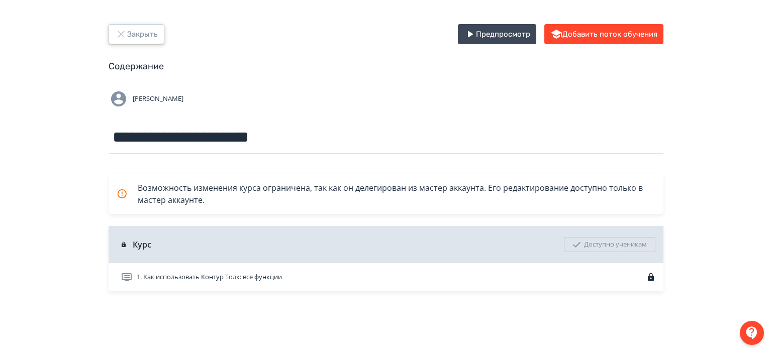
click at [145, 32] on button "Закрыть" at bounding box center [137, 34] width 56 height 20
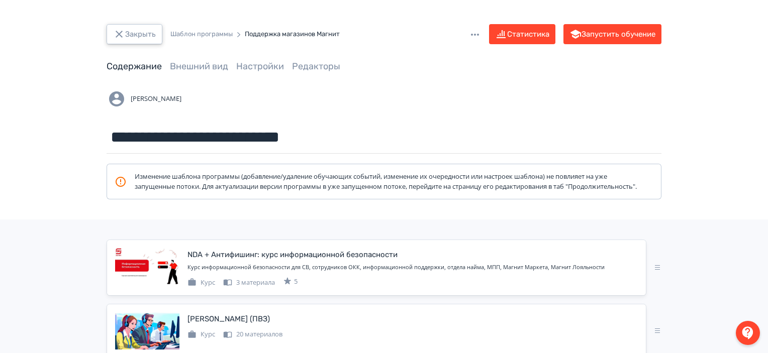
click at [124, 42] on button "Закрыть" at bounding box center [135, 34] width 56 height 20
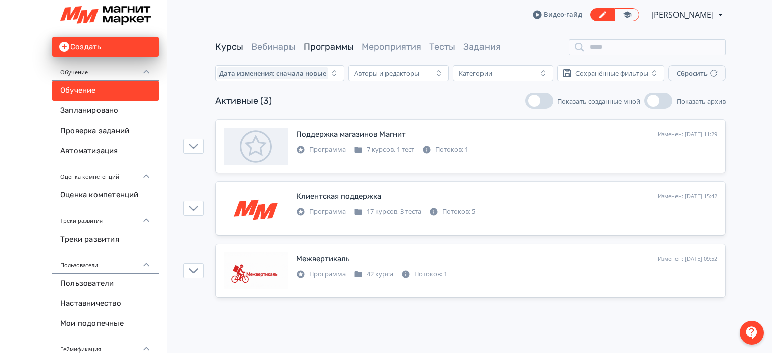
click at [225, 47] on link "Курсы" at bounding box center [229, 46] width 28 height 11
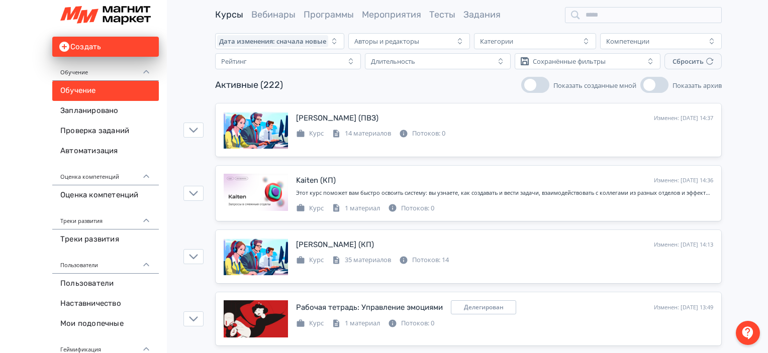
scroll to position [33, 0]
